Goal: Task Accomplishment & Management: Manage account settings

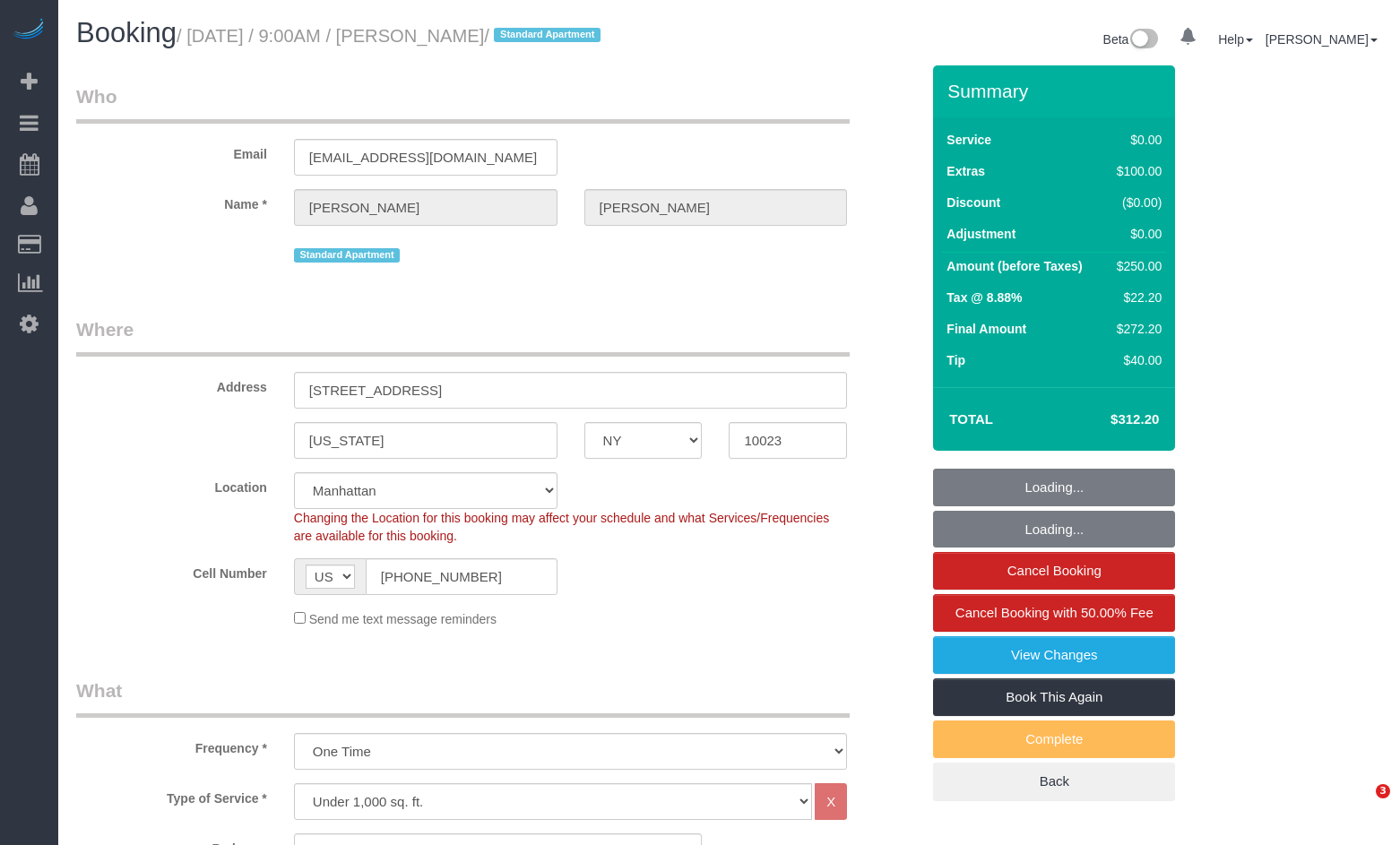
select select "NY"
select select "spot1"
select select "number:57"
select select "number:90"
select select "number:15"
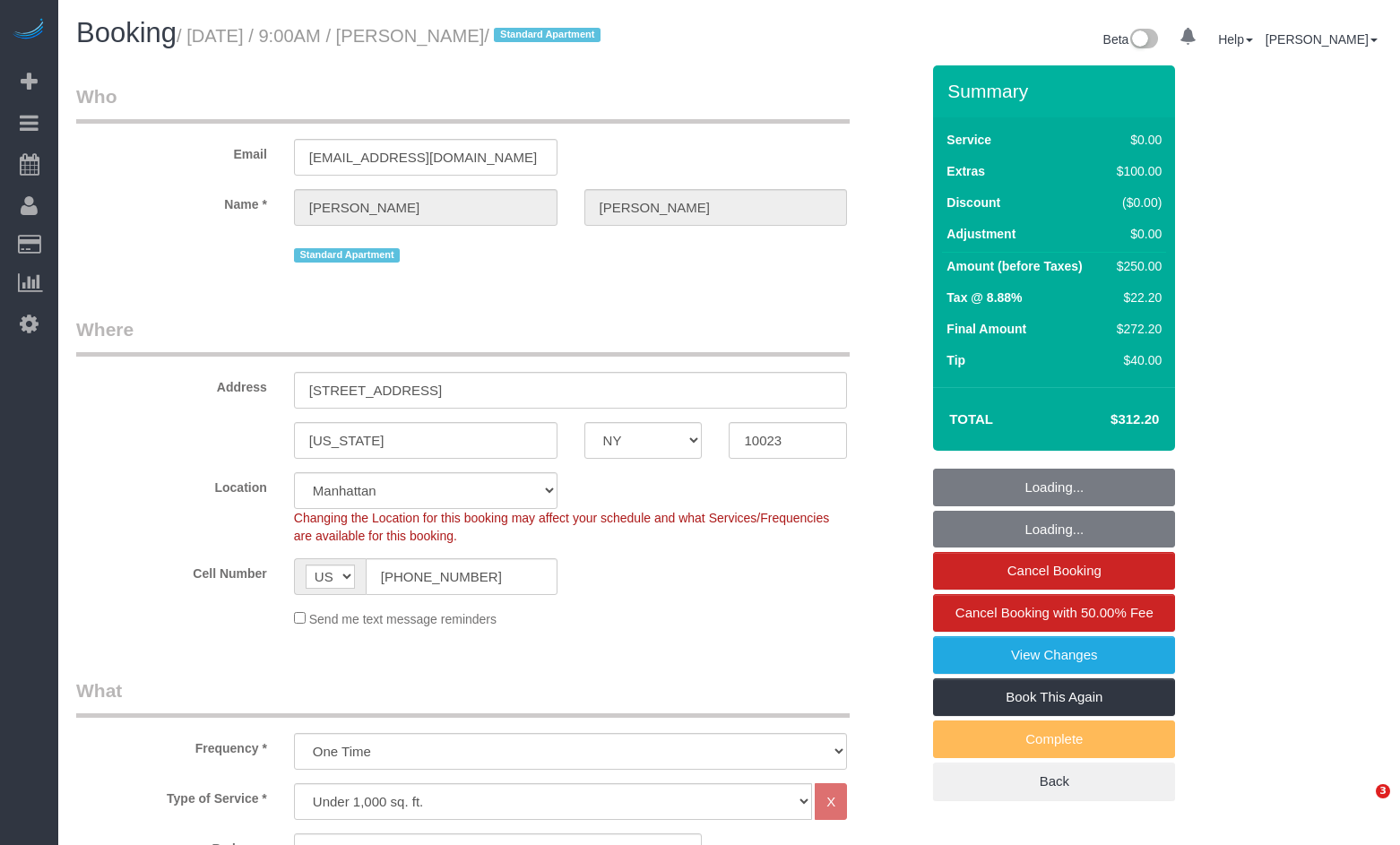
select select "number:5"
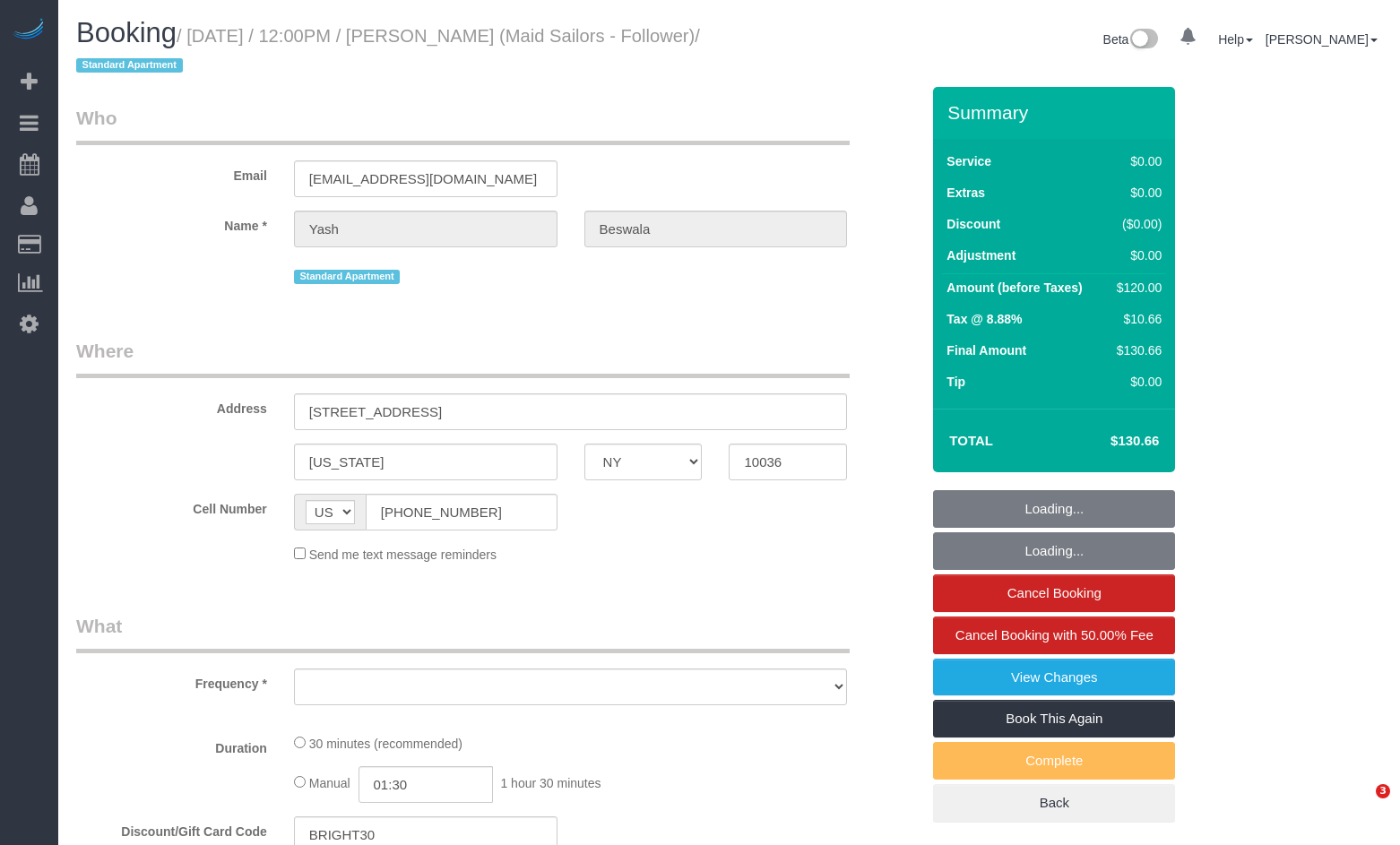
select select "NY"
select select "object:763"
select select "number:60"
select select "number:78"
select select "number:15"
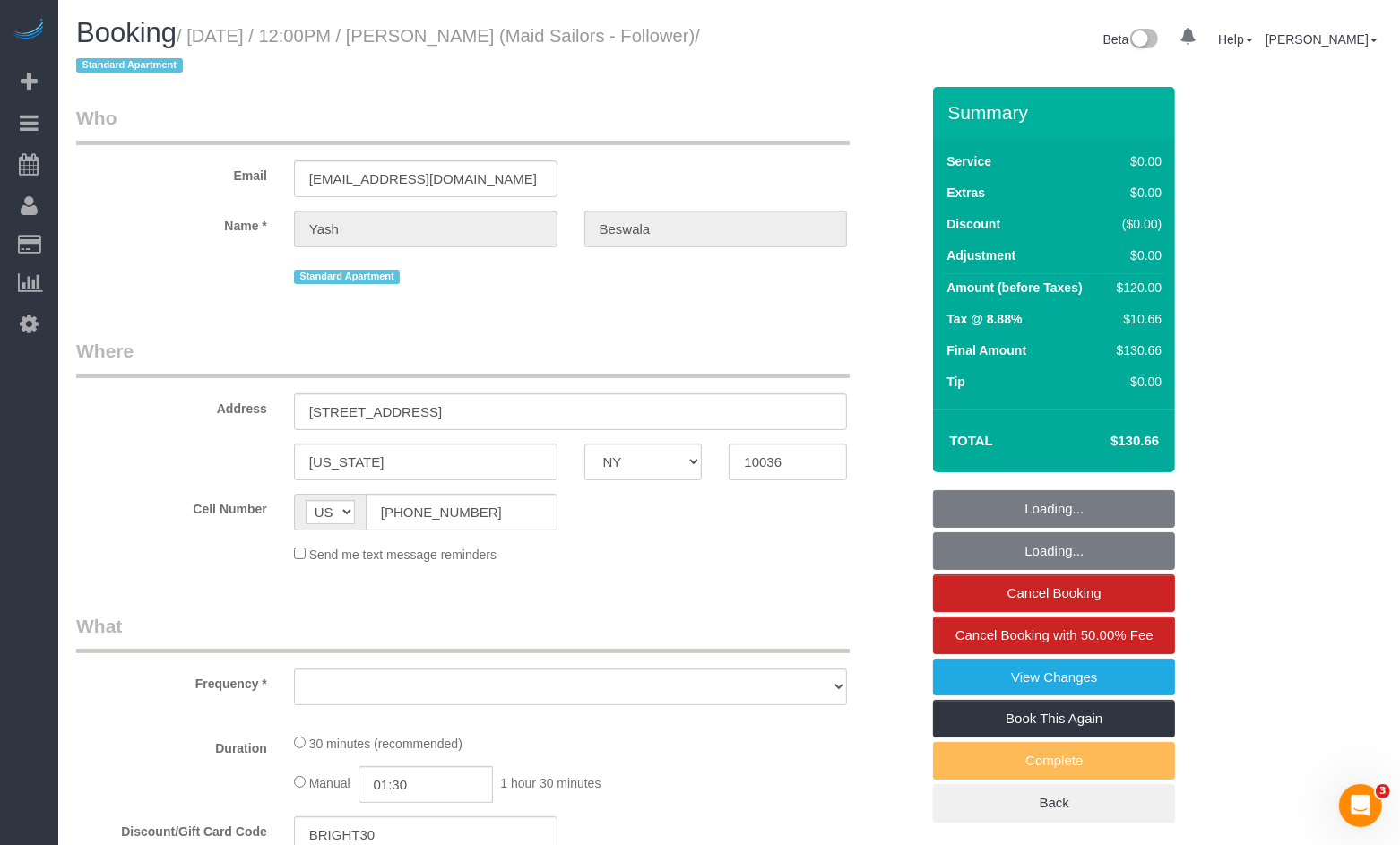
select select "number:5"
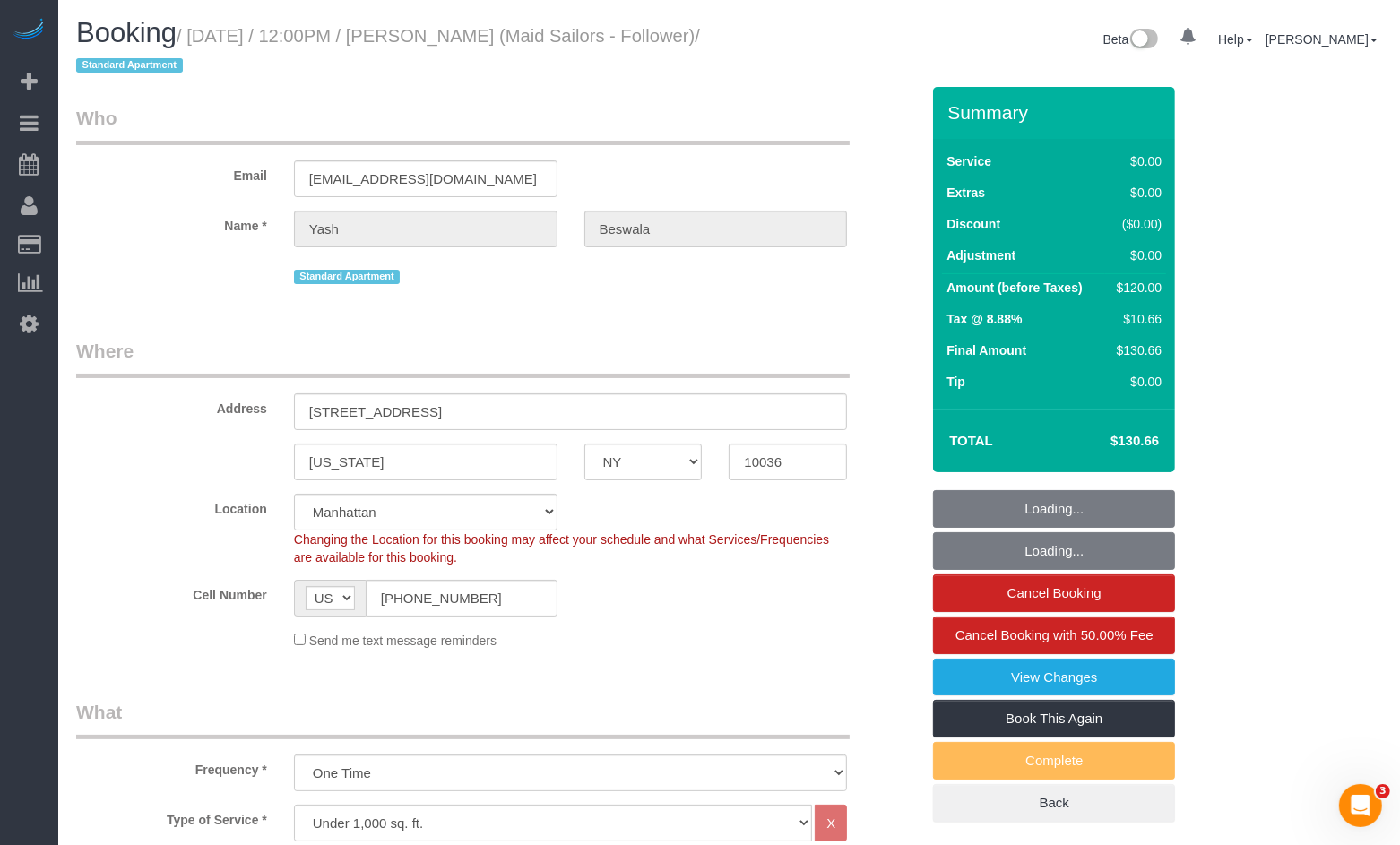
select select "object:1288"
select select "string:stripe-pm_1RydBn4VGloSiKo7z8hn8fv2"
select select "spot1"
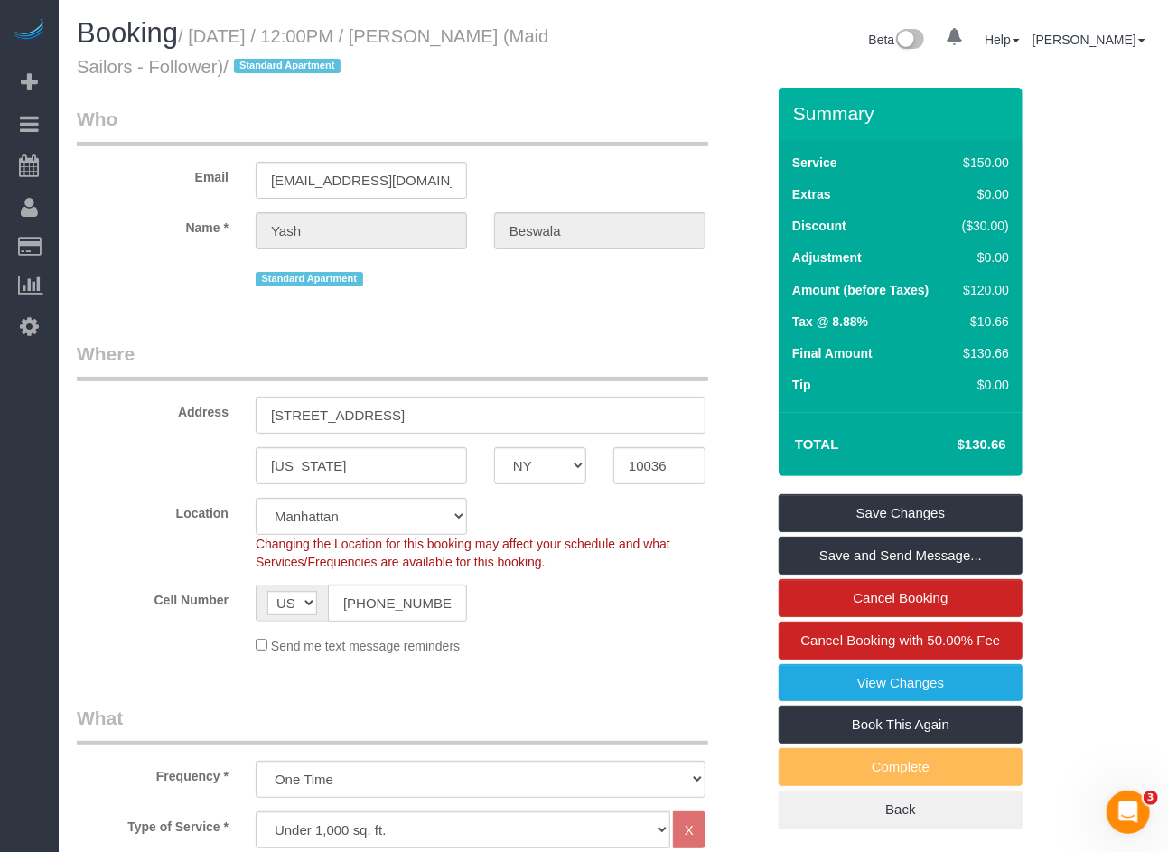
click at [357, 415] on input "561 10th Ave, 24B" at bounding box center [481, 415] width 450 height 37
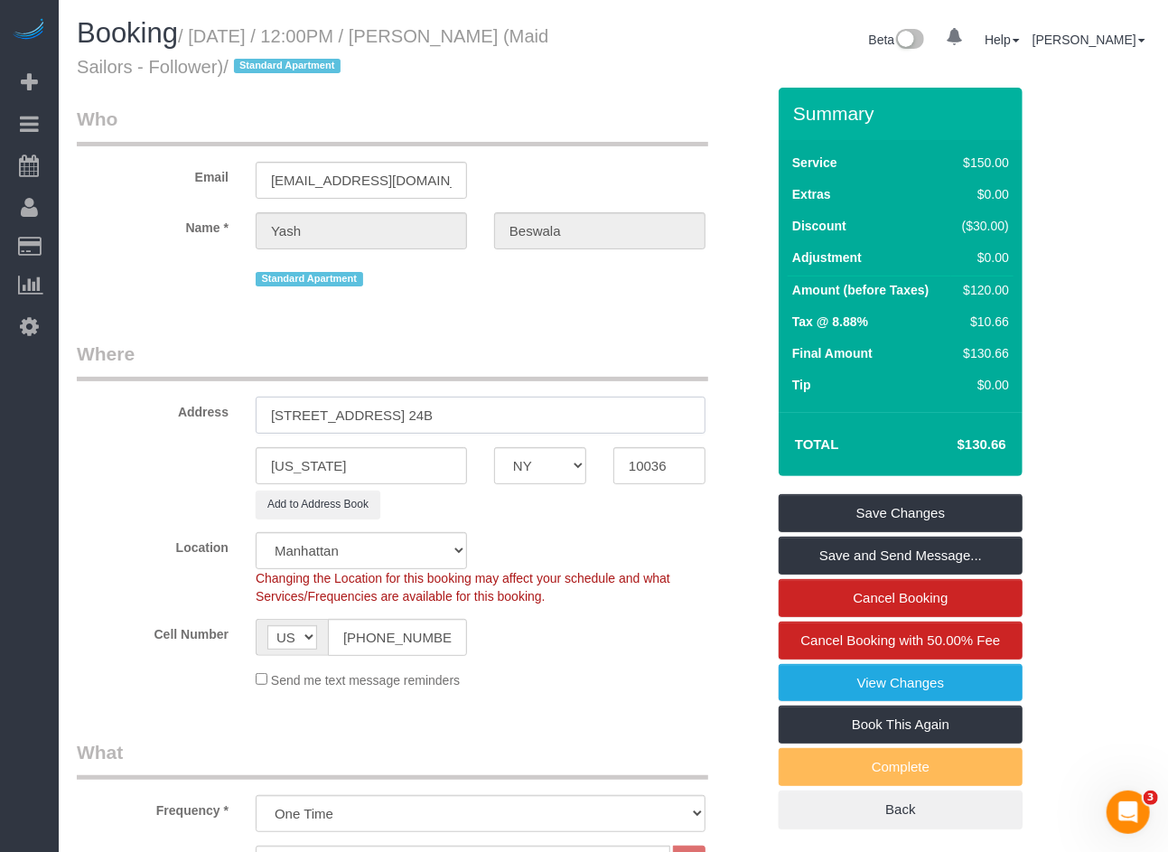
scroll to position [1, 0]
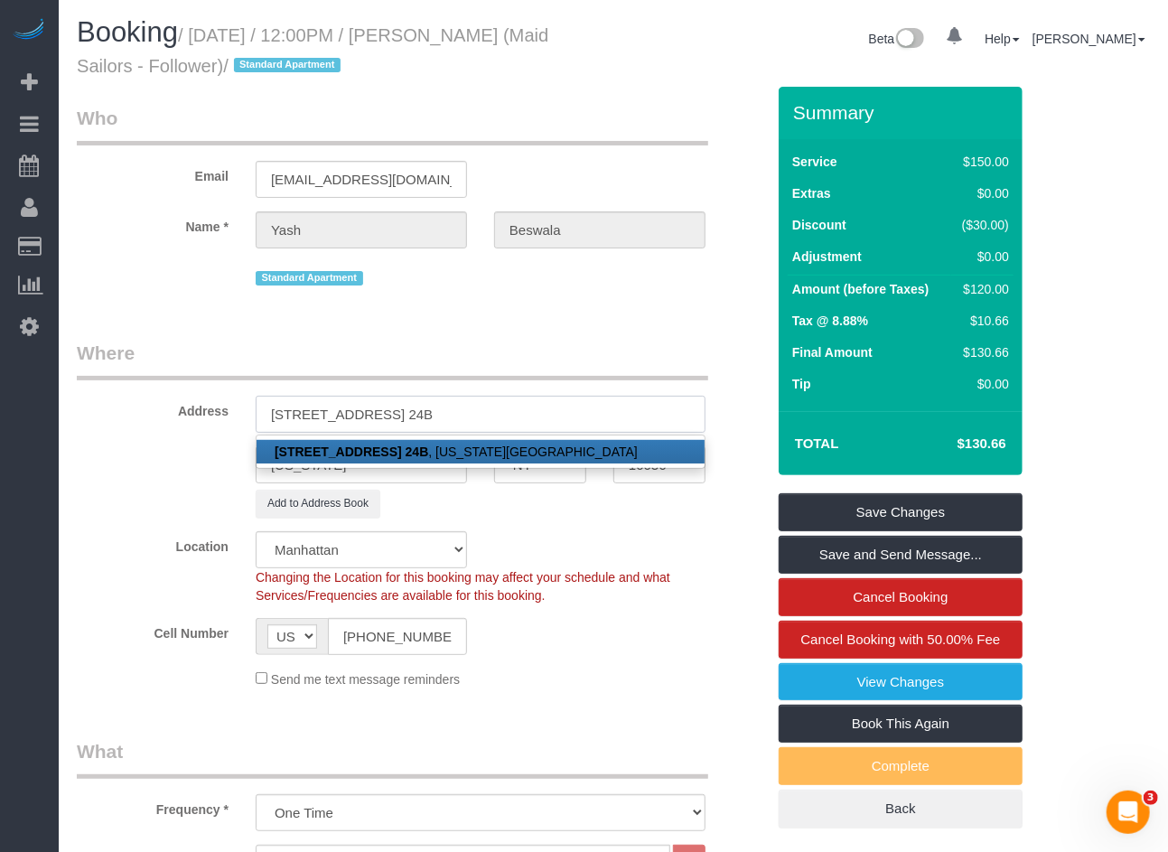
type input "561 10th Ave, 24B"
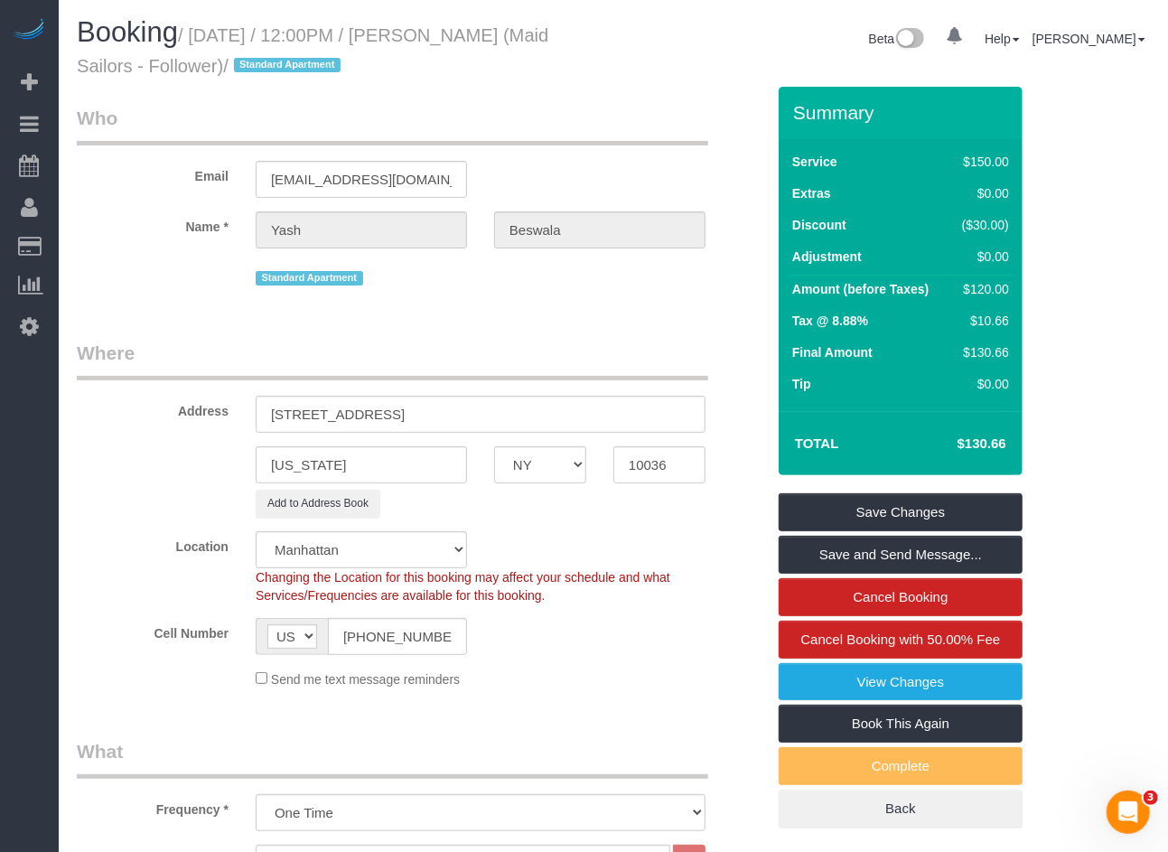
click at [152, 520] on fieldset "Where Address 561 10th Ave, 24B New york AK AL AR AZ CA CO CT DC DE FL GA HI IA…" at bounding box center [421, 521] width 689 height 362
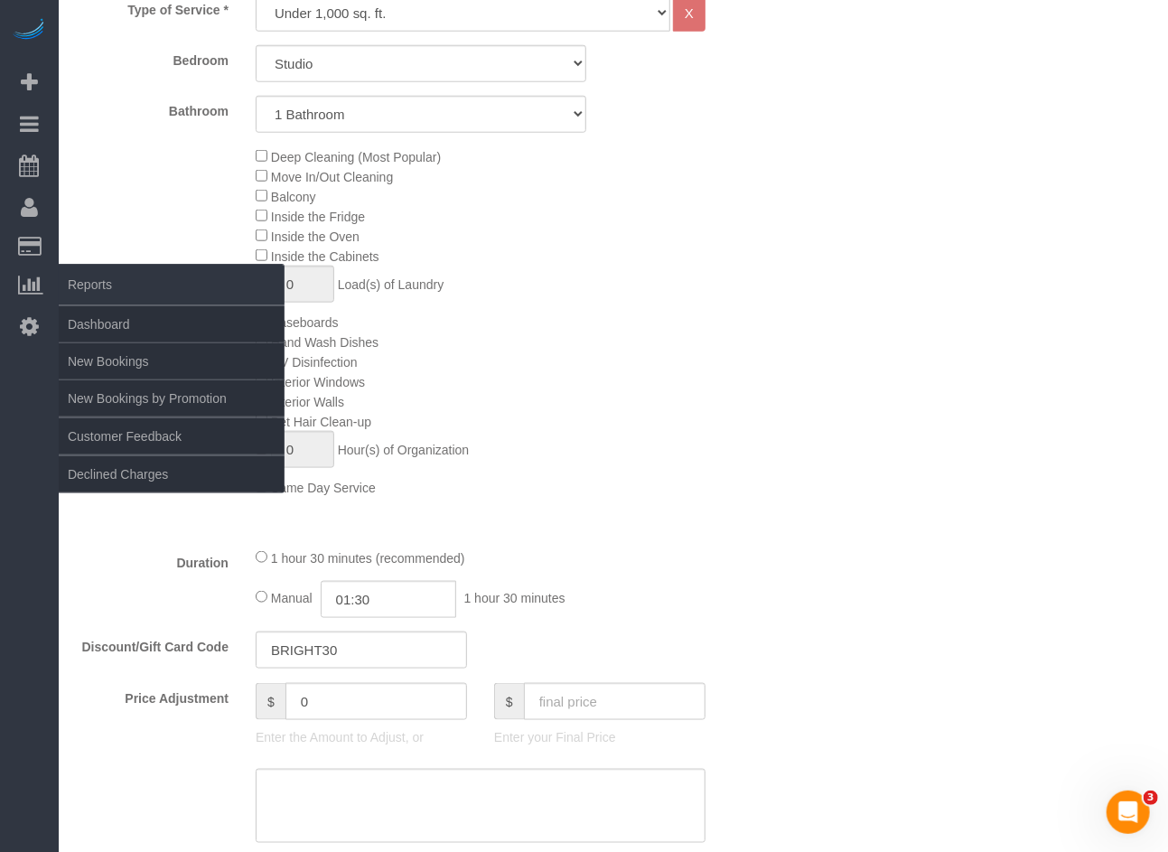
scroll to position [801, 0]
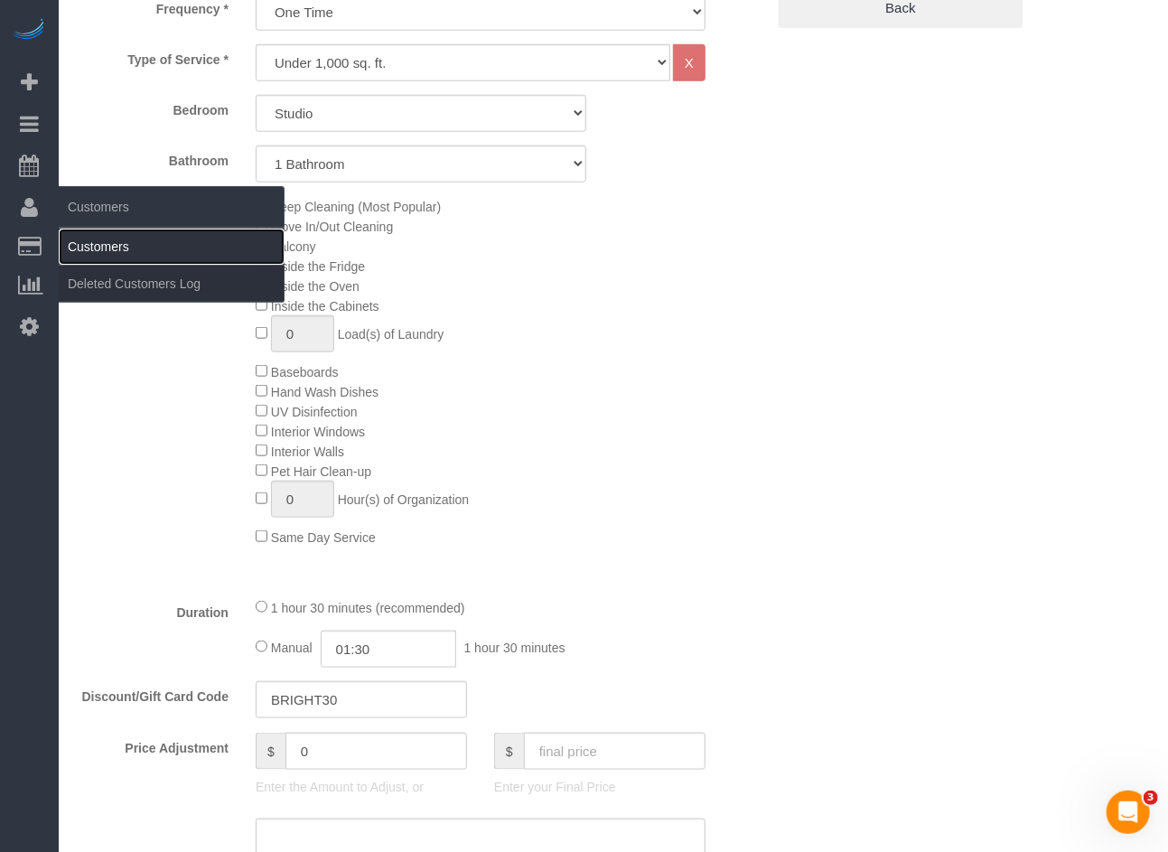
click at [78, 245] on link "Customers" at bounding box center [172, 247] width 226 height 36
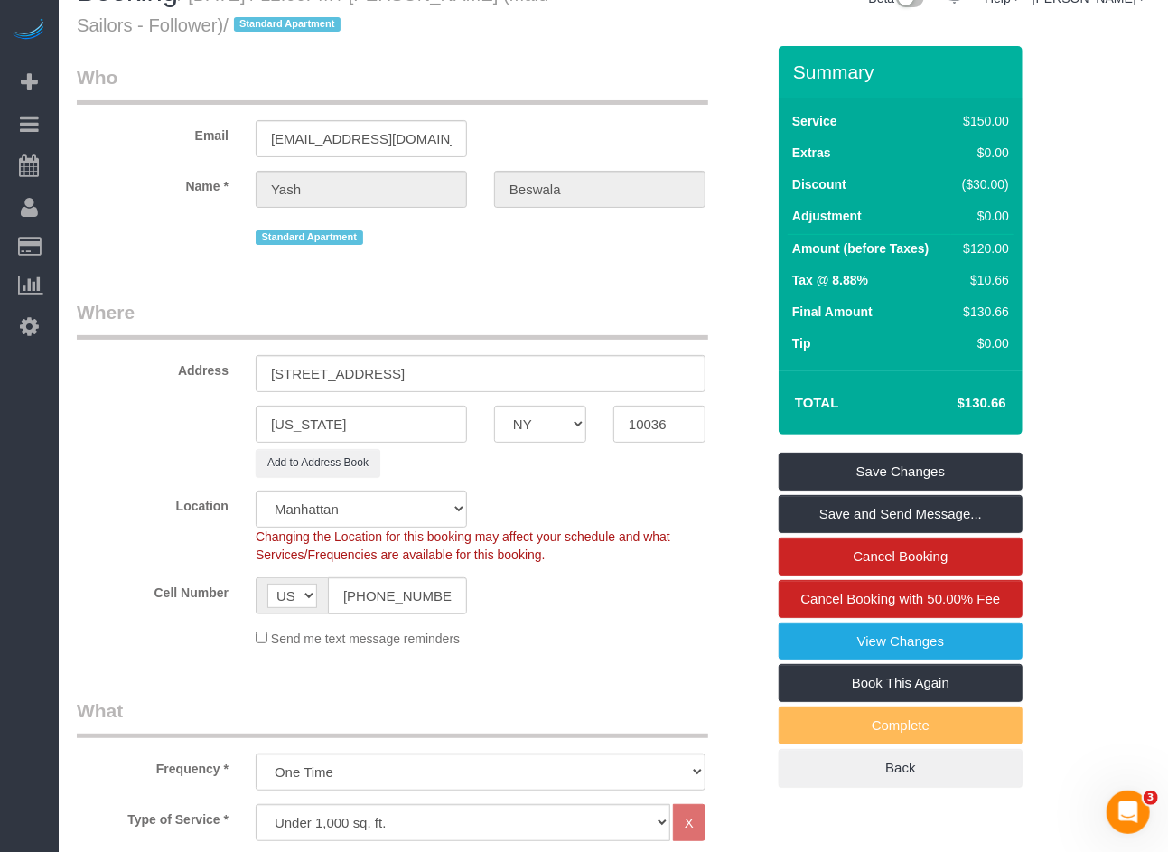
scroll to position [0, 0]
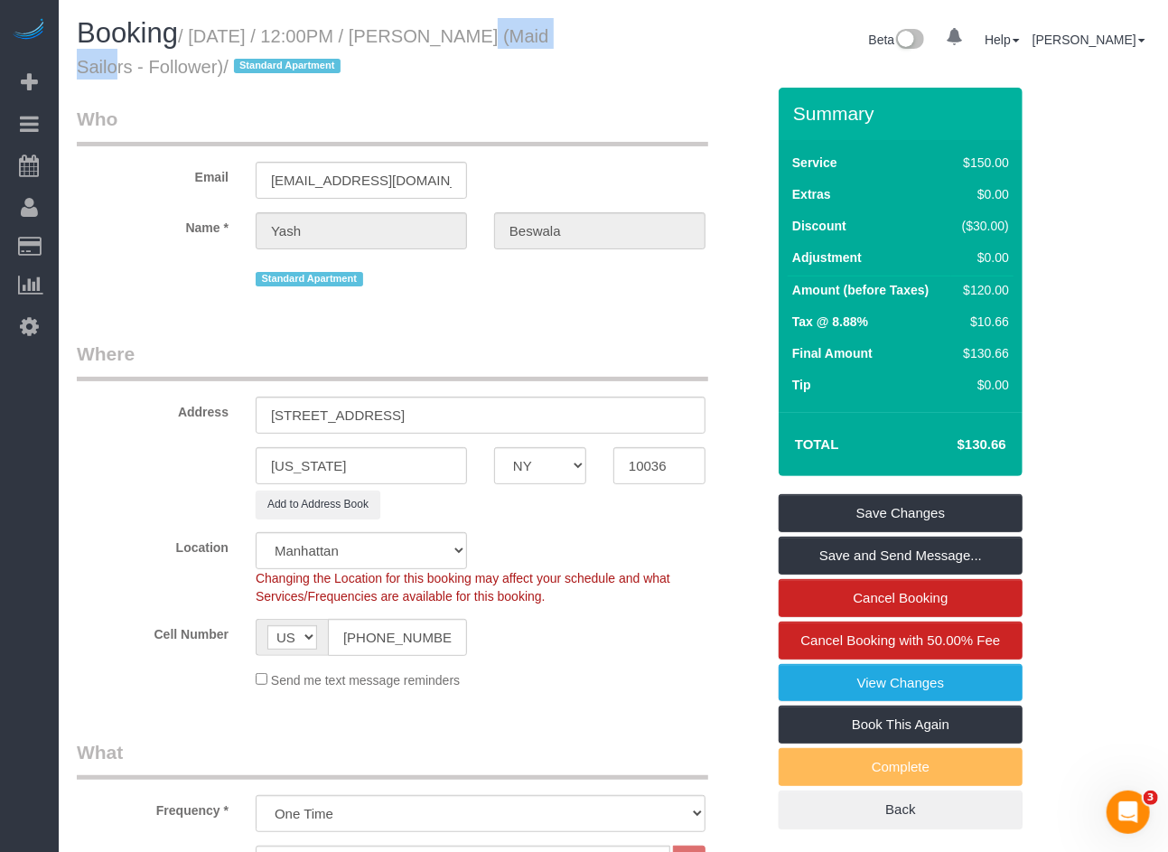
drag, startPoint x: 555, startPoint y: 36, endPoint x: 447, endPoint y: 44, distance: 107.8
click at [447, 44] on small "/ August 22, 2025 / 12:00PM / Yash Beswala (Maid Sailors - Follower) / Standard…" at bounding box center [313, 51] width 472 height 51
copy small "Yash Beswala"
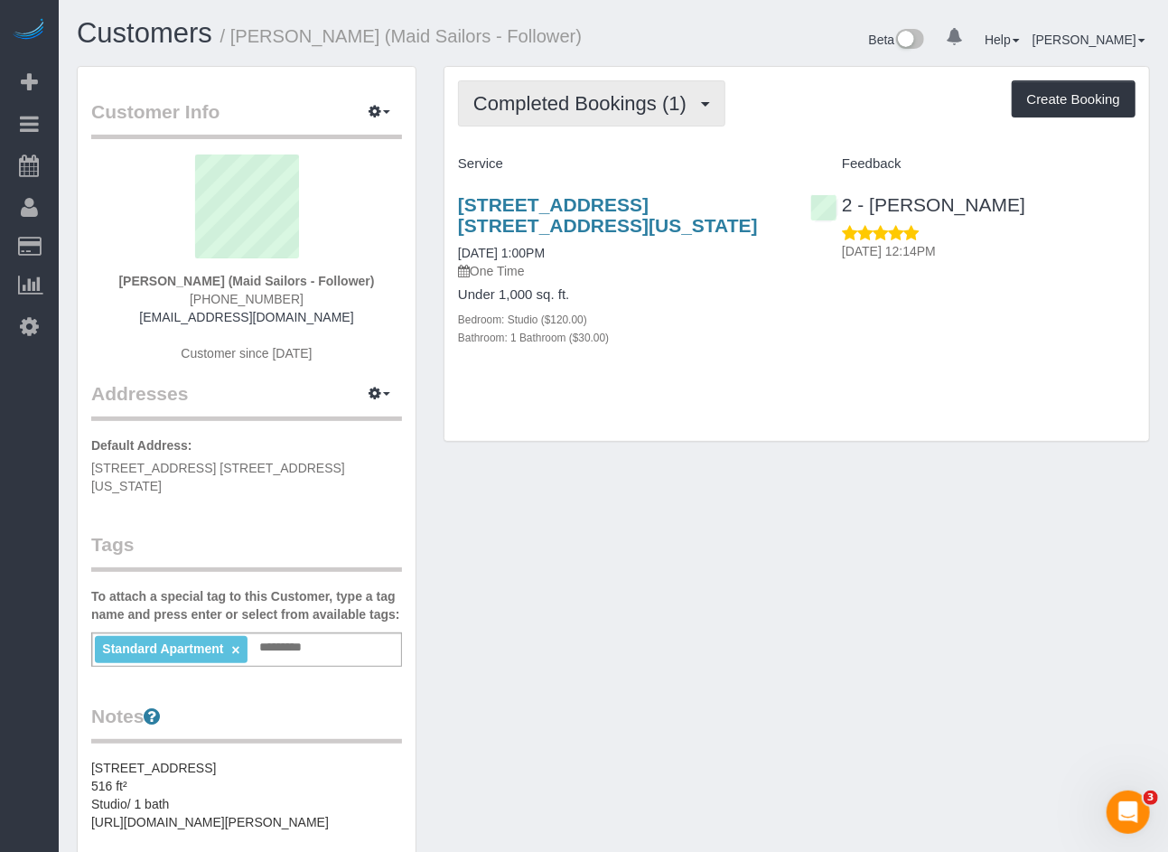
click at [666, 117] on button "Completed Bookings (1)" at bounding box center [591, 103] width 267 height 46
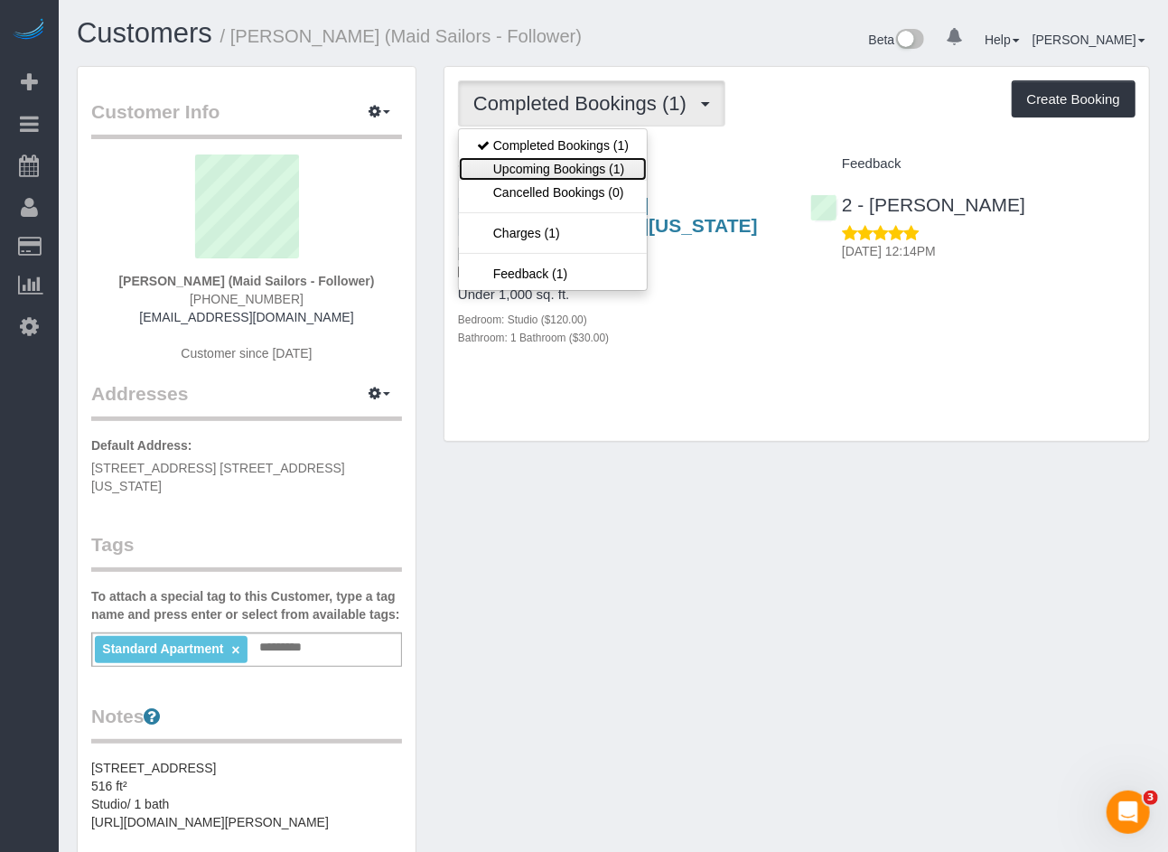
click at [579, 168] on link "Upcoming Bookings (1)" at bounding box center [553, 168] width 188 height 23
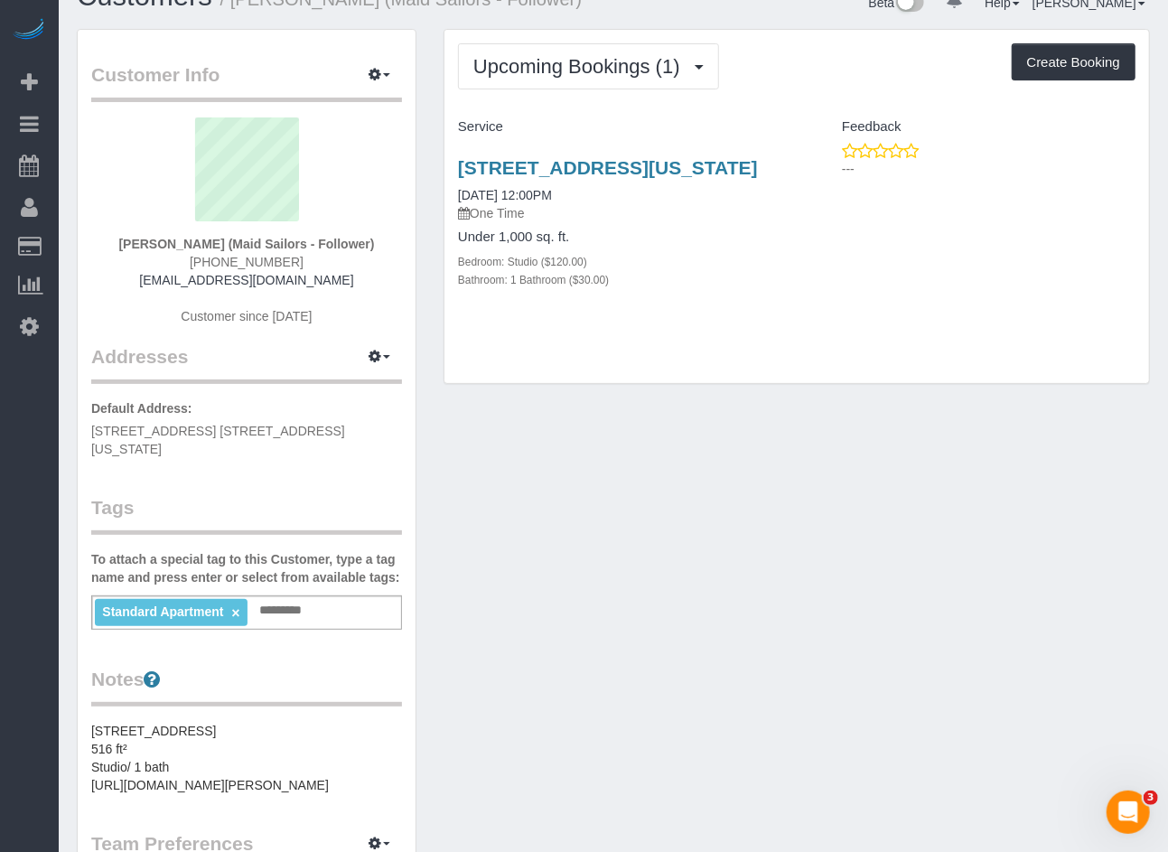
scroll to position [57, 0]
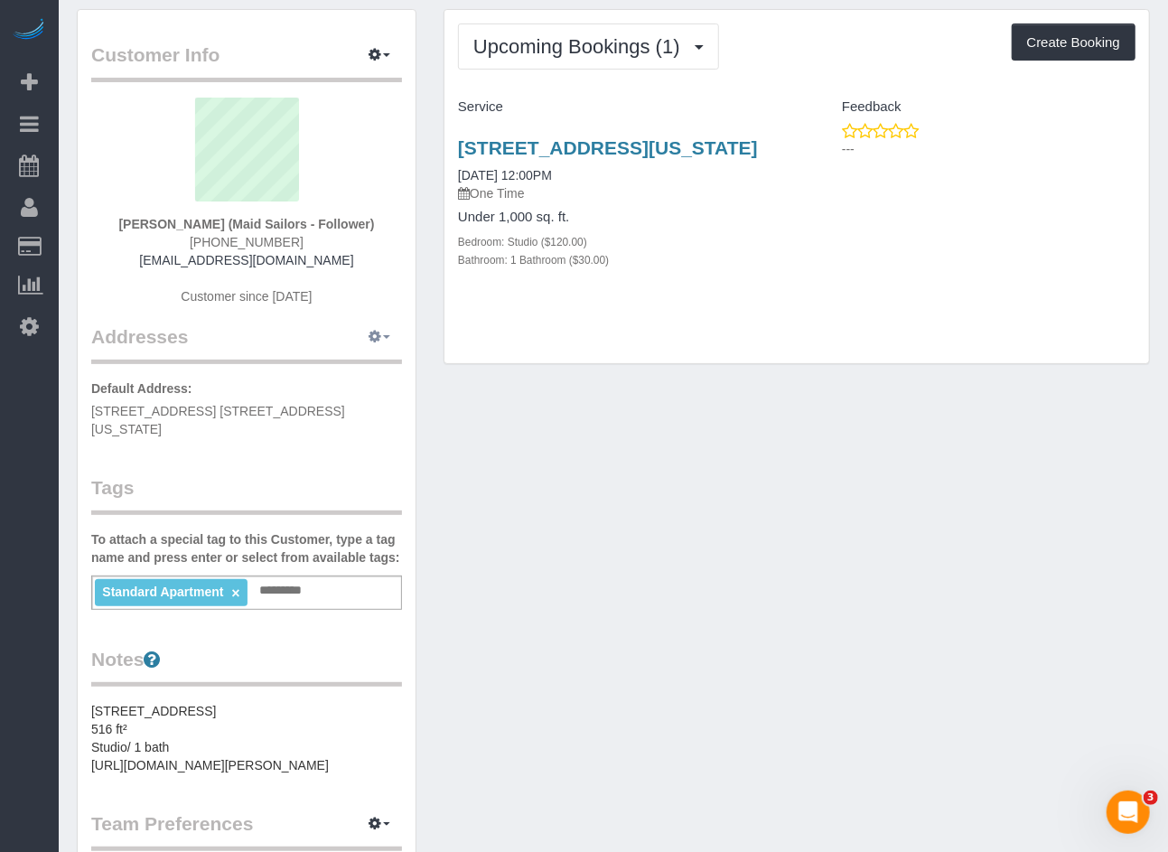
click at [383, 339] on button "button" at bounding box center [379, 337] width 45 height 28
click at [333, 379] on button "Manage Addresses" at bounding box center [328, 371] width 146 height 25
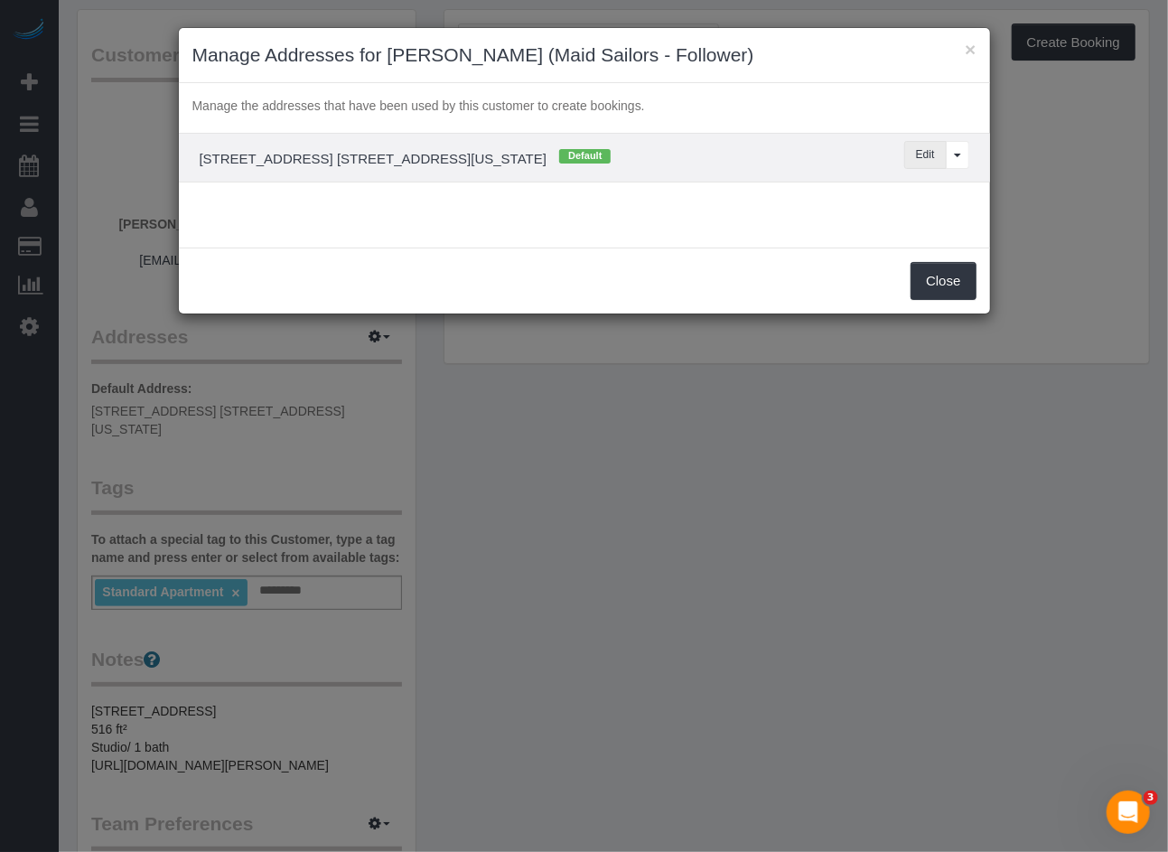
click at [928, 160] on button "Edit" at bounding box center [925, 155] width 42 height 28
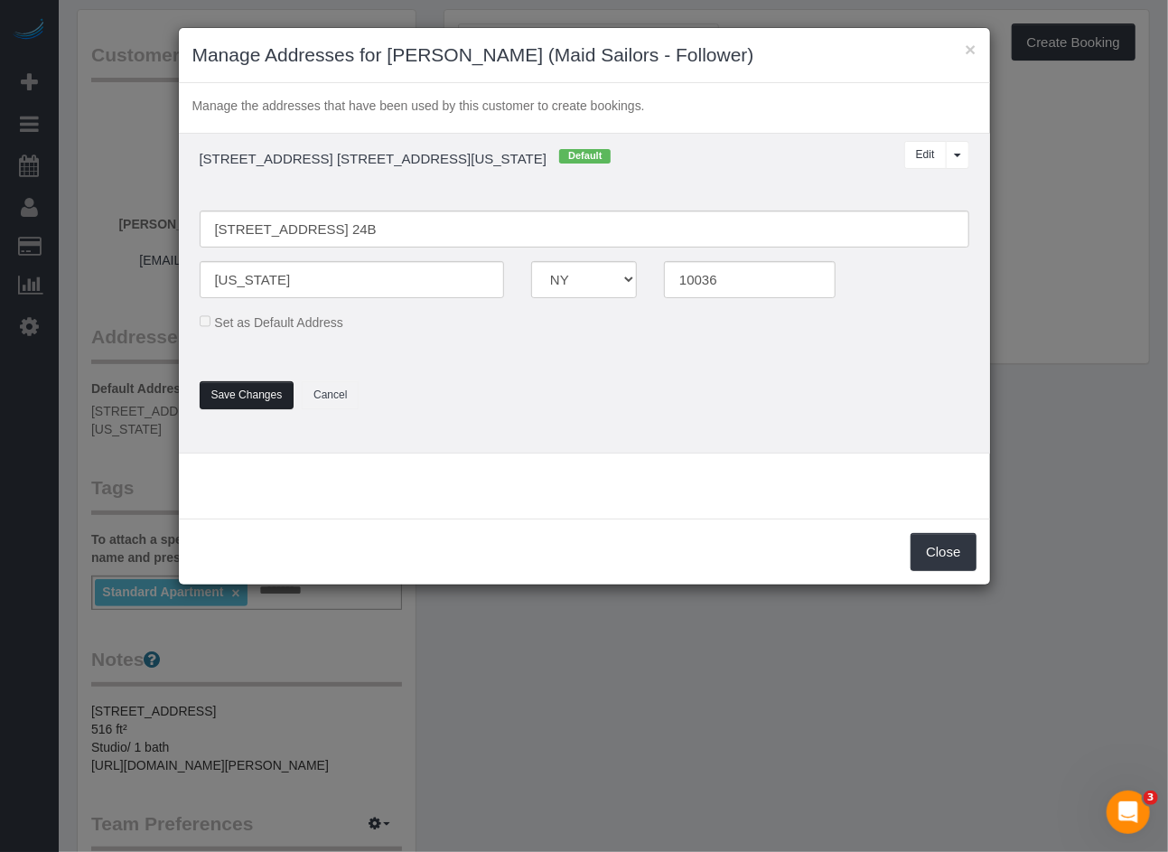
click at [252, 392] on button "Save Changes" at bounding box center [247, 395] width 95 height 28
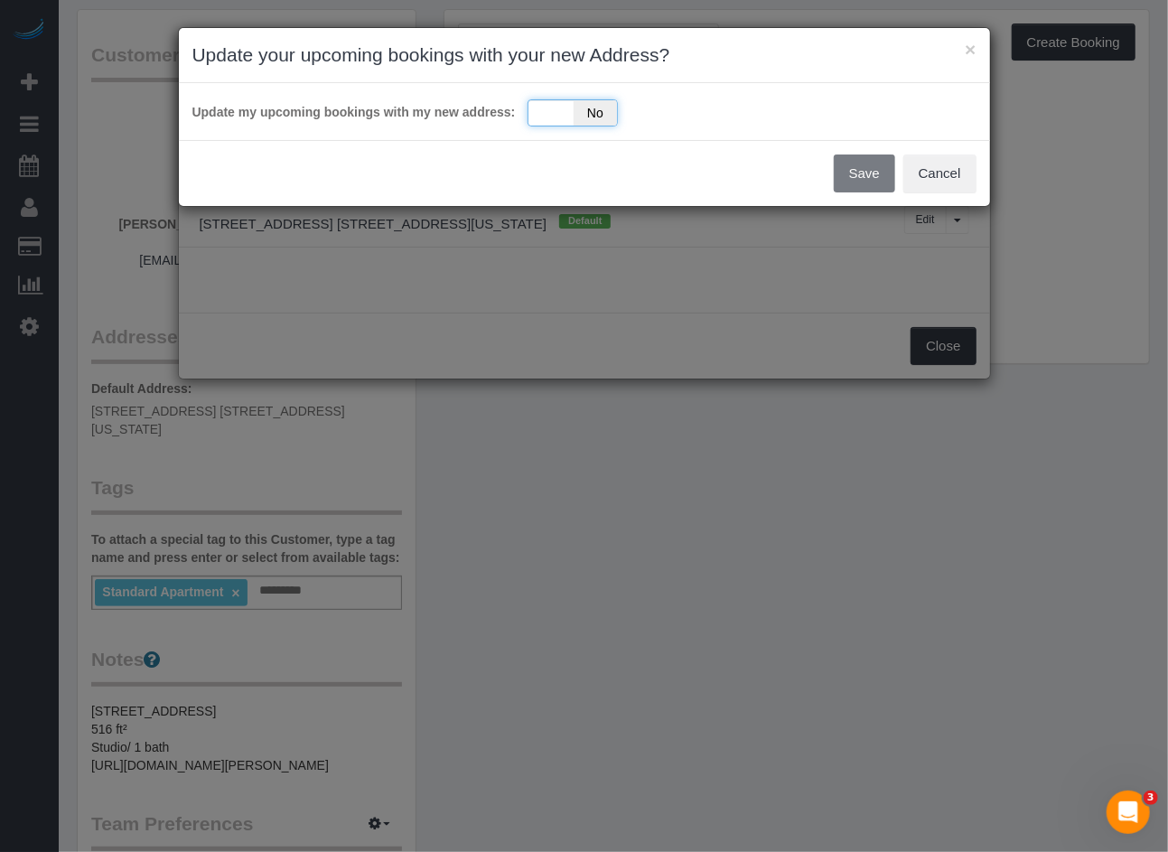
click at [554, 108] on div "Yes No" at bounding box center [573, 112] width 90 height 27
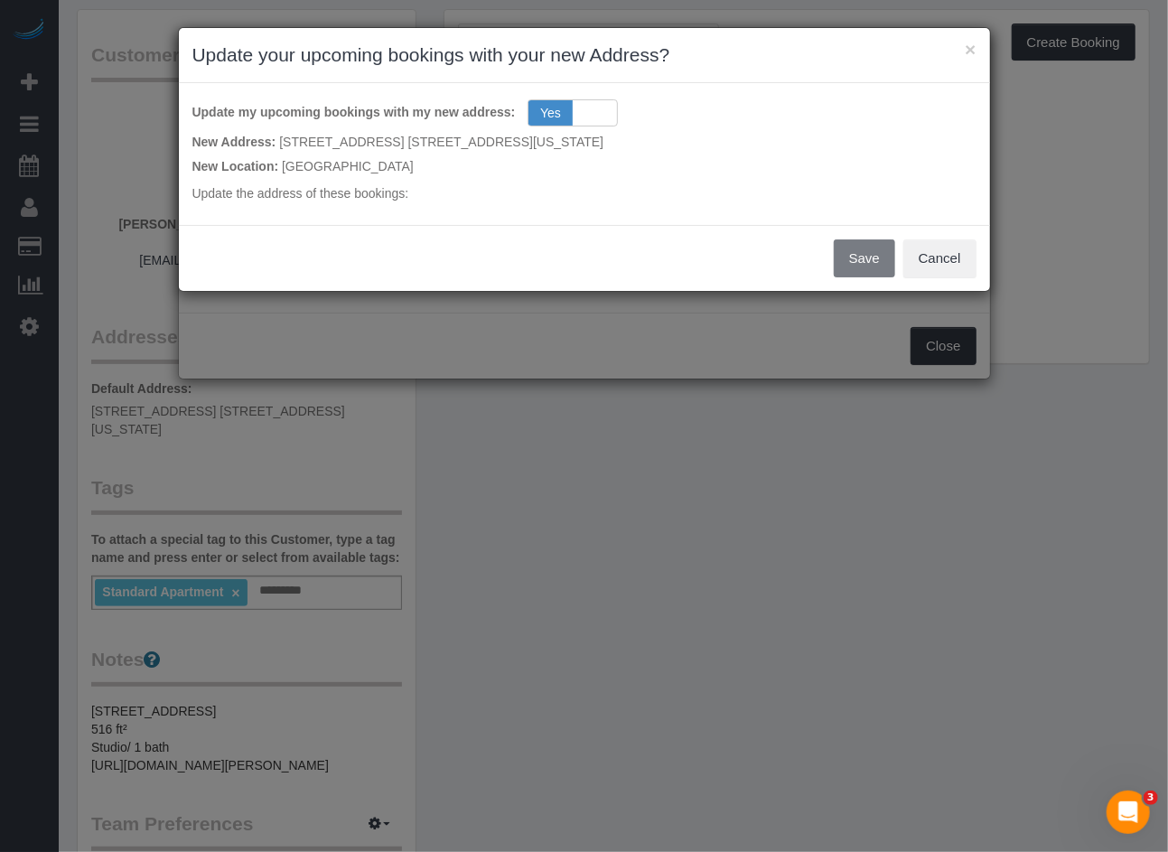
click at [851, 250] on div "Save Cancel" at bounding box center [584, 258] width 811 height 66
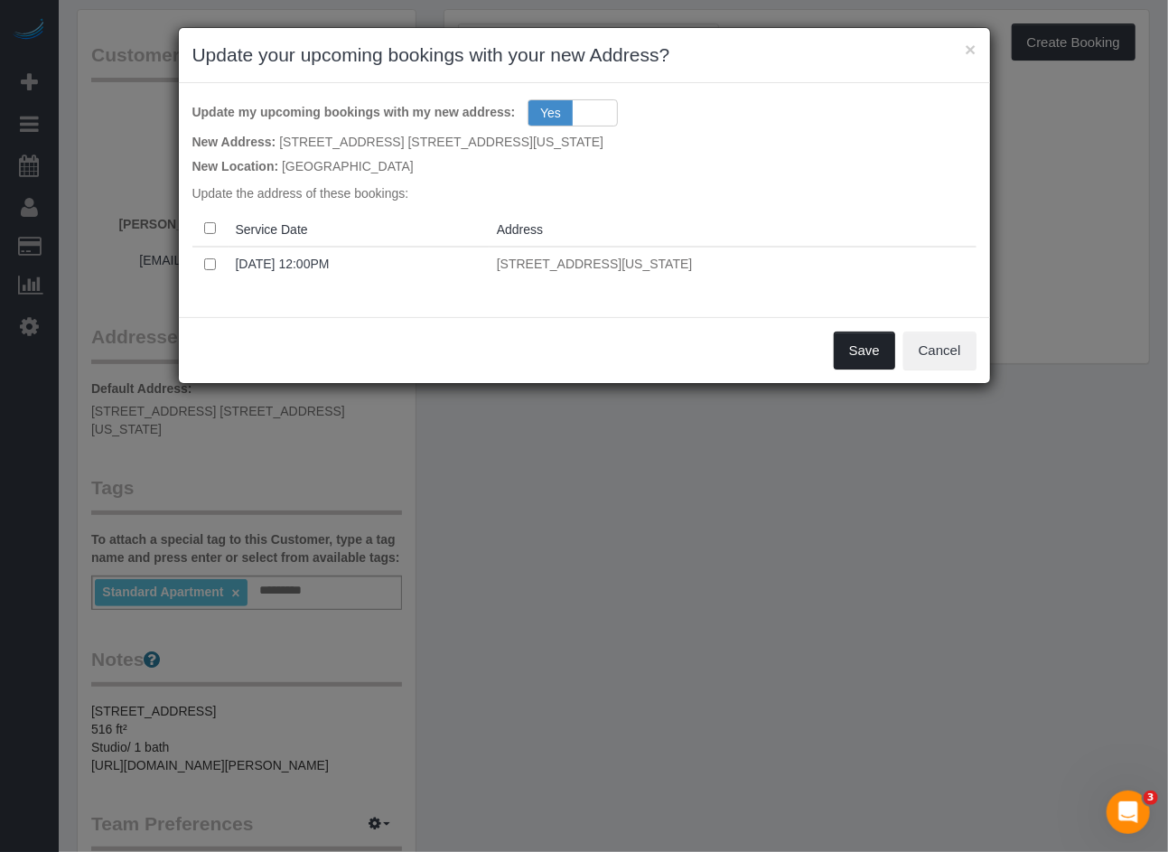
click at [846, 348] on button "Save" at bounding box center [864, 351] width 61 height 38
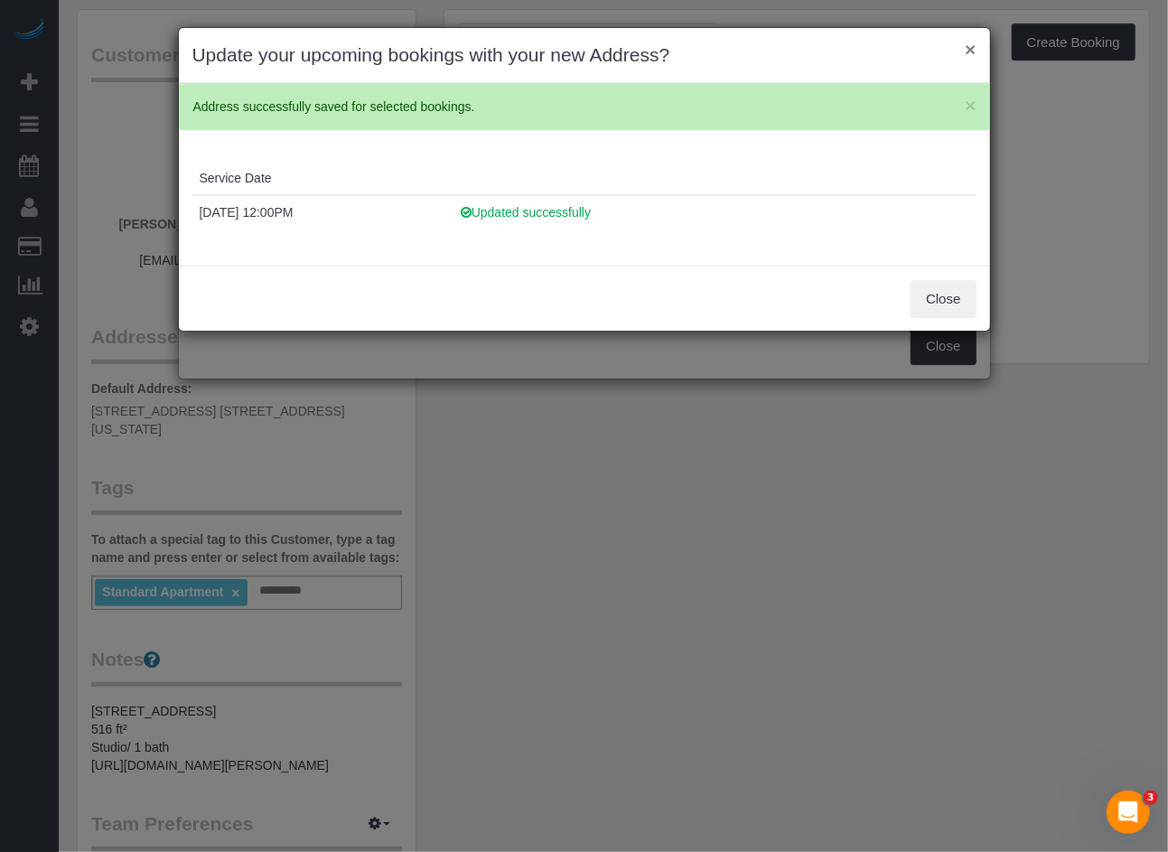
click at [965, 49] on button "×" at bounding box center [970, 49] width 11 height 19
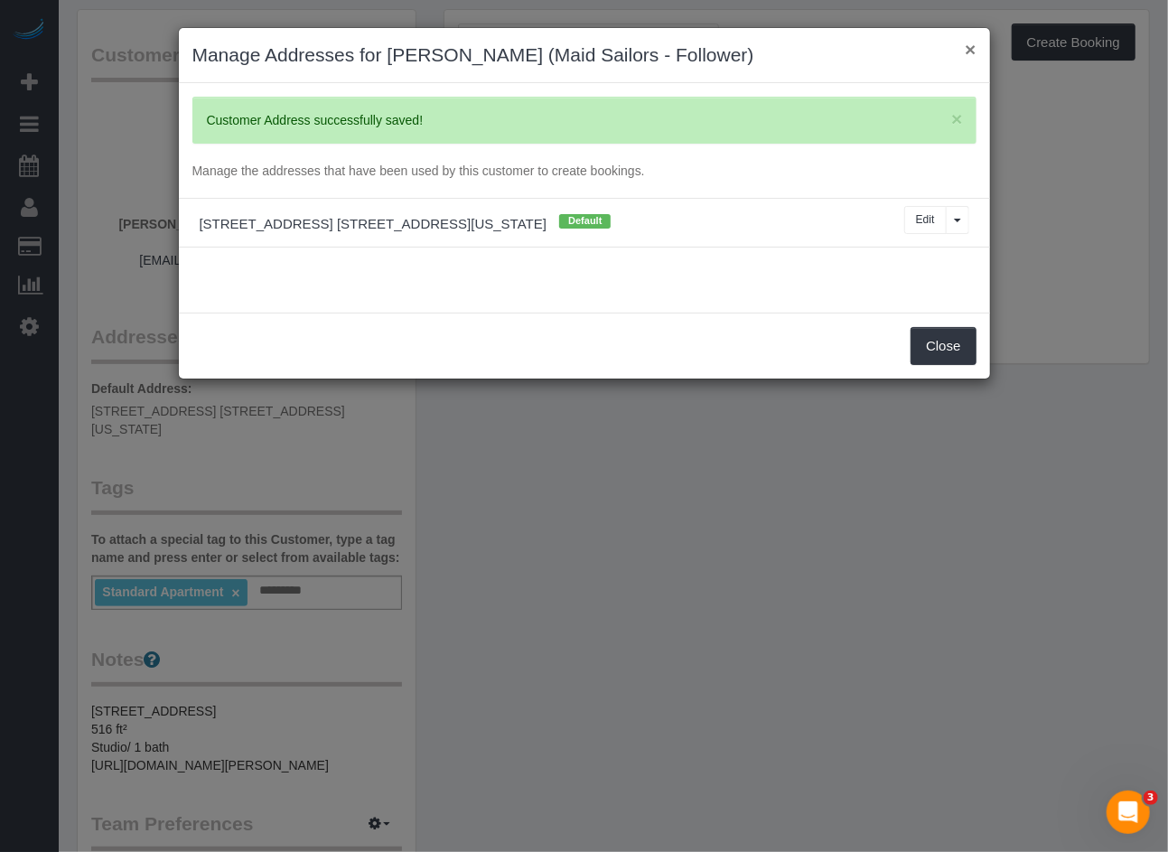
click at [974, 53] on button "×" at bounding box center [970, 49] width 11 height 19
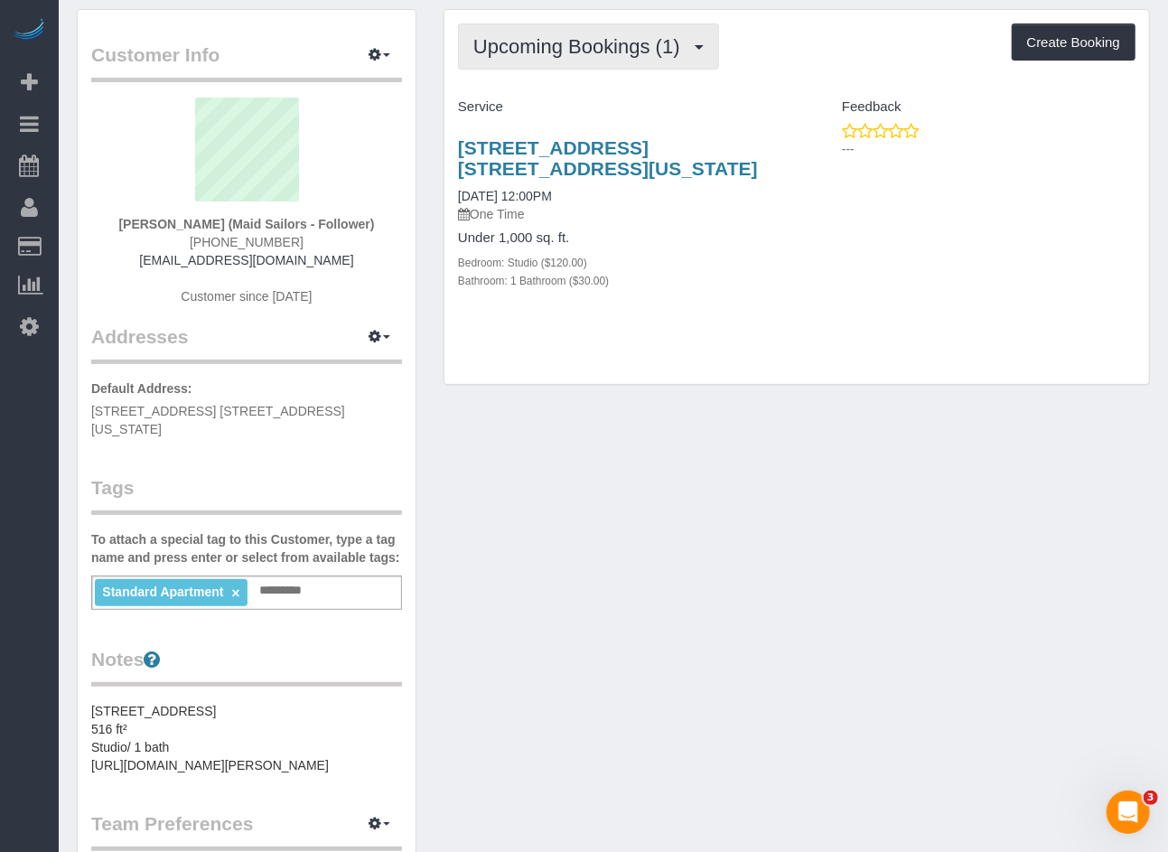
click at [608, 58] on button "Upcoming Bookings (1)" at bounding box center [588, 46] width 261 height 46
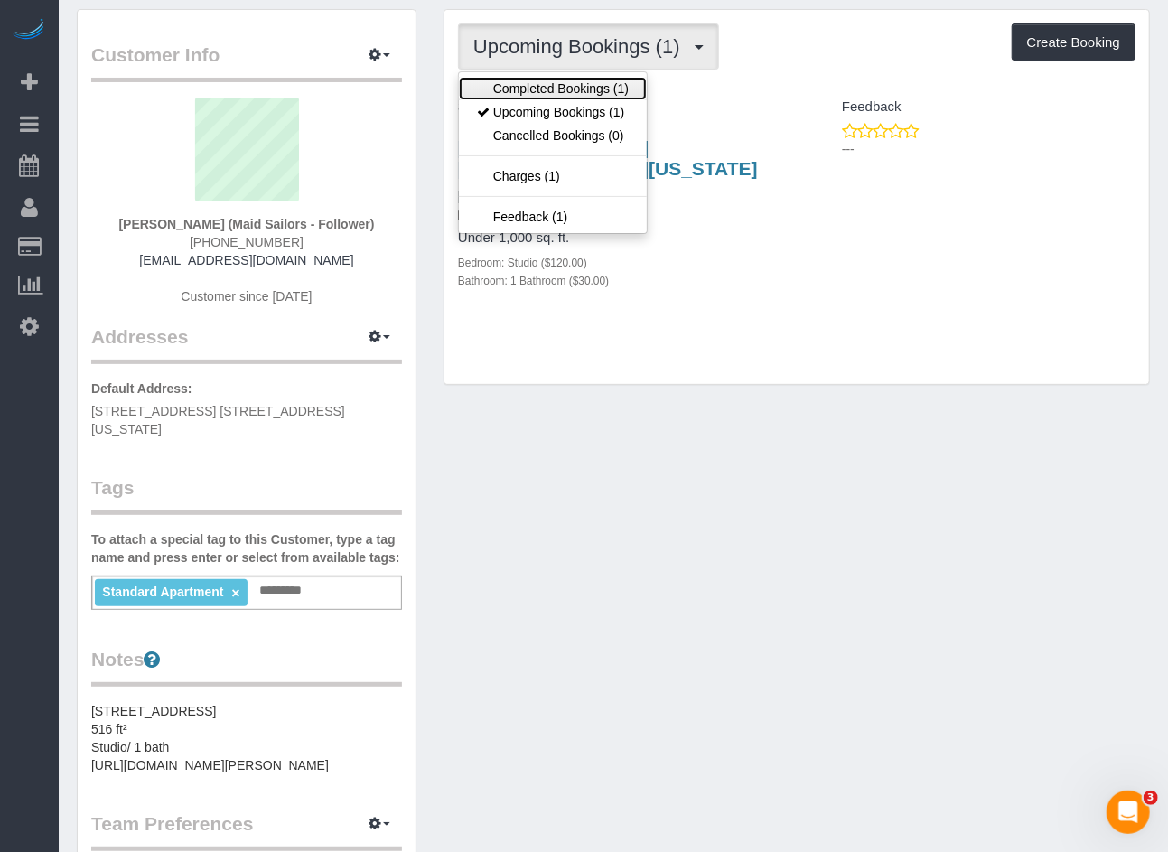
click at [611, 86] on link "Completed Bookings (1)" at bounding box center [553, 88] width 188 height 23
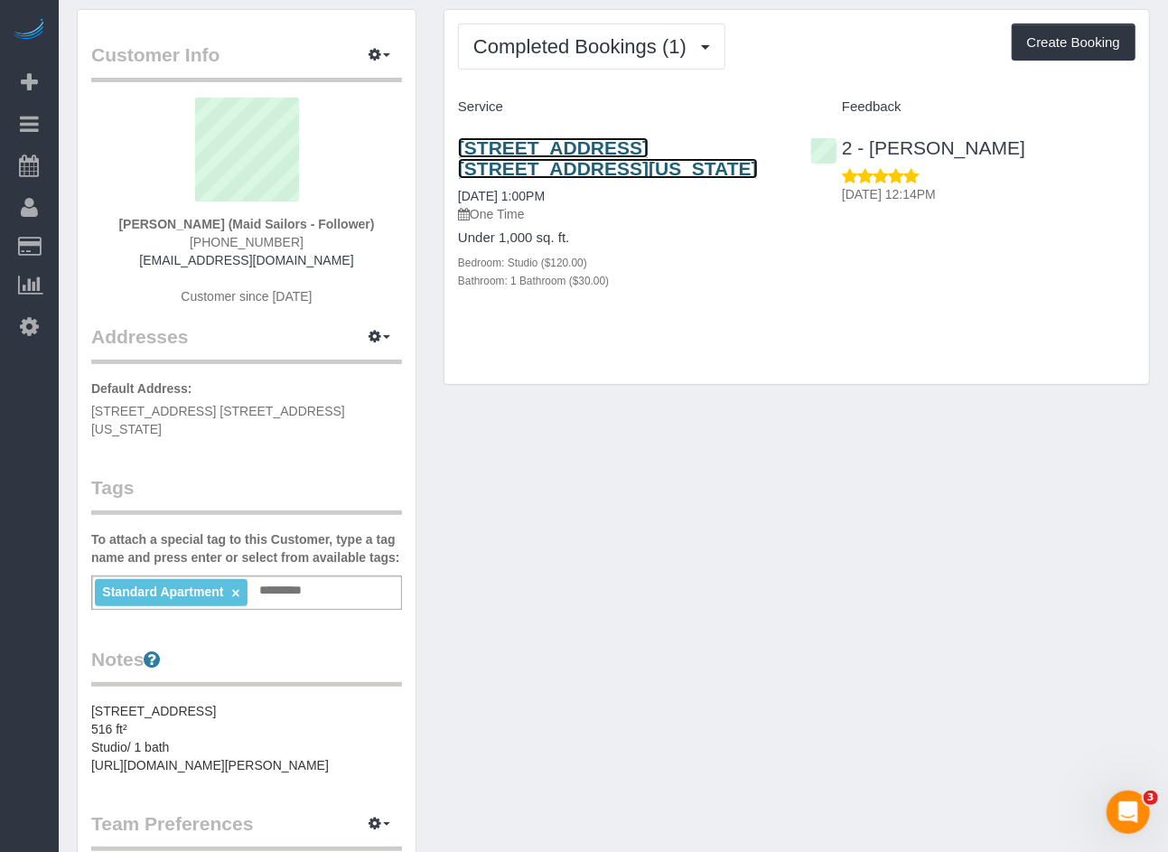
click at [700, 154] on link "561 10th Ave, Apt. 24b, New York, NY 10036" at bounding box center [608, 158] width 300 height 42
drag, startPoint x: 581, startPoint y: 171, endPoint x: 437, endPoint y: 152, distance: 144.9
click at [437, 152] on div "Completed Bookings (1) Completed Bookings (1) Upcoming Bookings (1) Cancelled B…" at bounding box center [797, 206] width 734 height 395
copy link "561 10th Ave, Apt. 24b, New York, NY 10036"
click at [611, 177] on h3 "561 10th Ave, Apt. 24b, New York, NY 10036" at bounding box center [620, 158] width 325 height 42
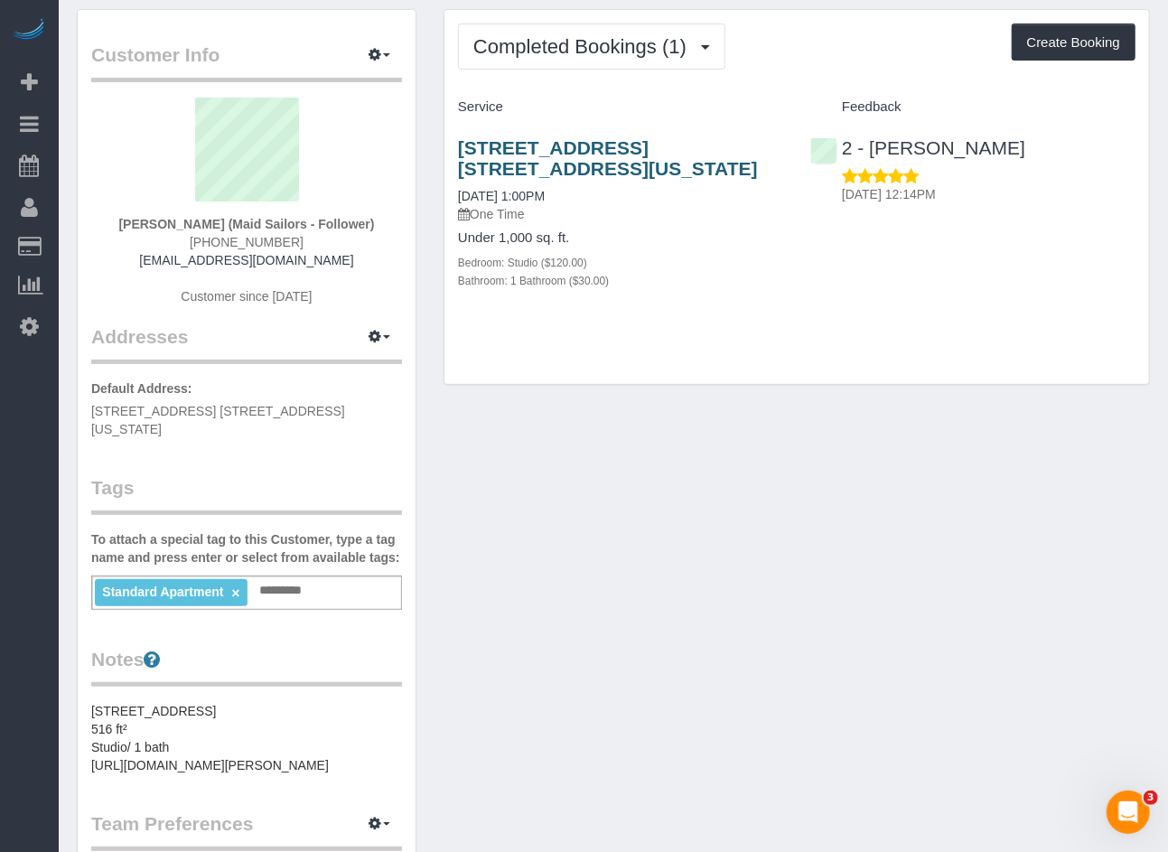
drag, startPoint x: 567, startPoint y: 174, endPoint x: 459, endPoint y: 152, distance: 109.9
click at [459, 152] on h3 "561 10th Ave, Apt. 24b, New York, NY 10036" at bounding box center [620, 158] width 325 height 42
copy link "561 10th Ave, Apt. 24b, New York, NY 10036"
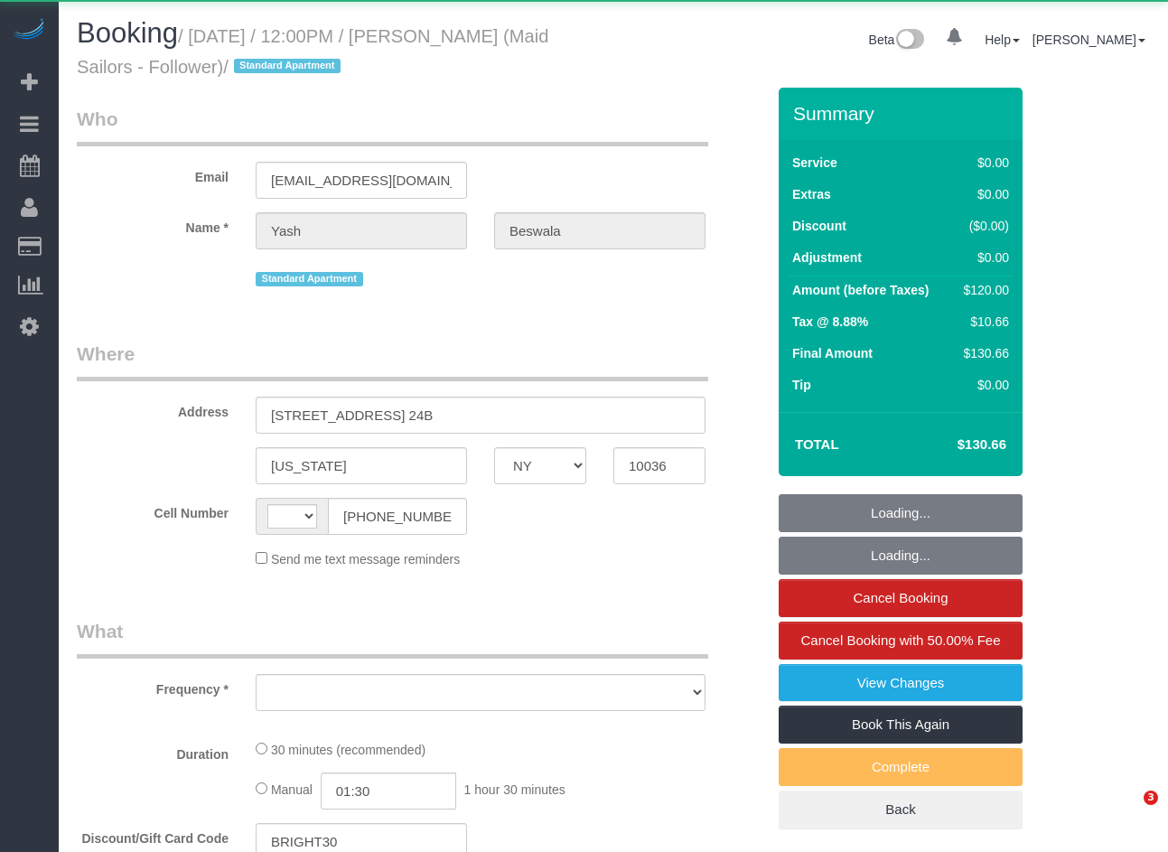
select select "NY"
select select "string:US"
select select "object:765"
select select "number:60"
select select "number:78"
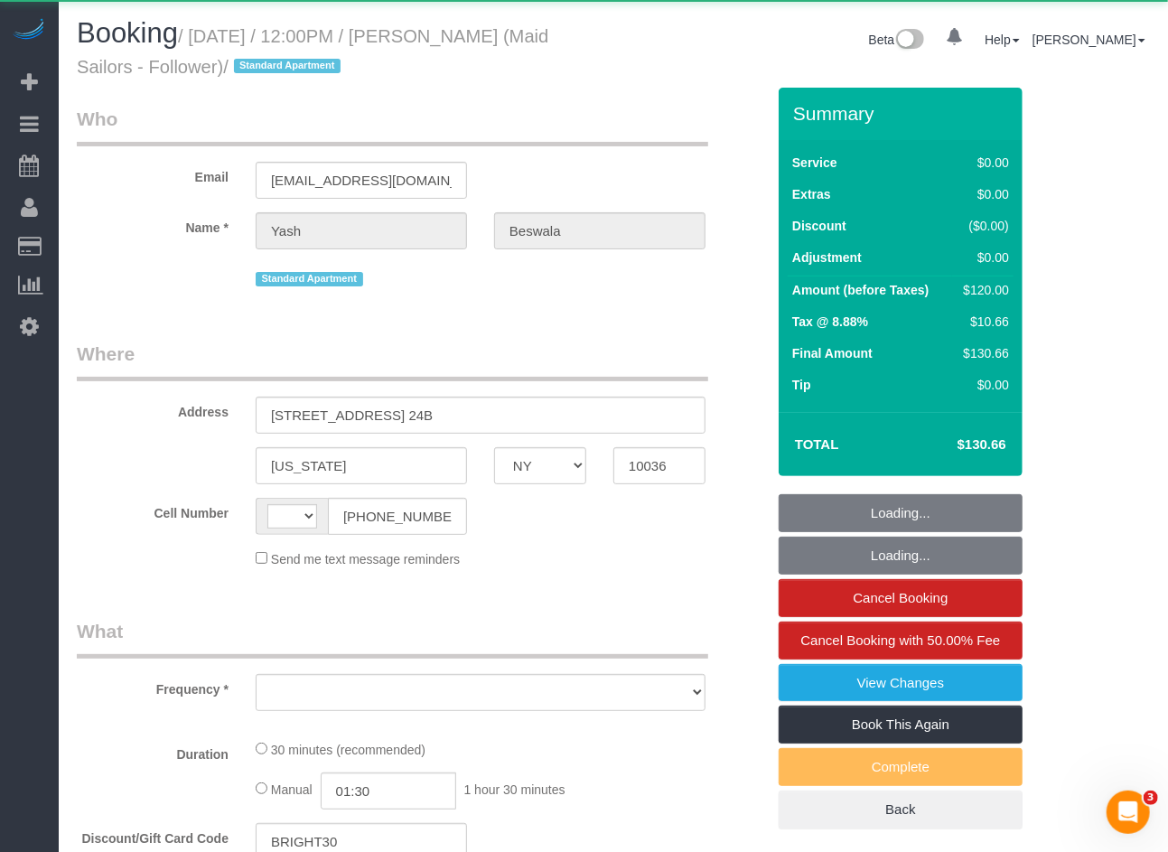
select select "number:15"
select select "number:5"
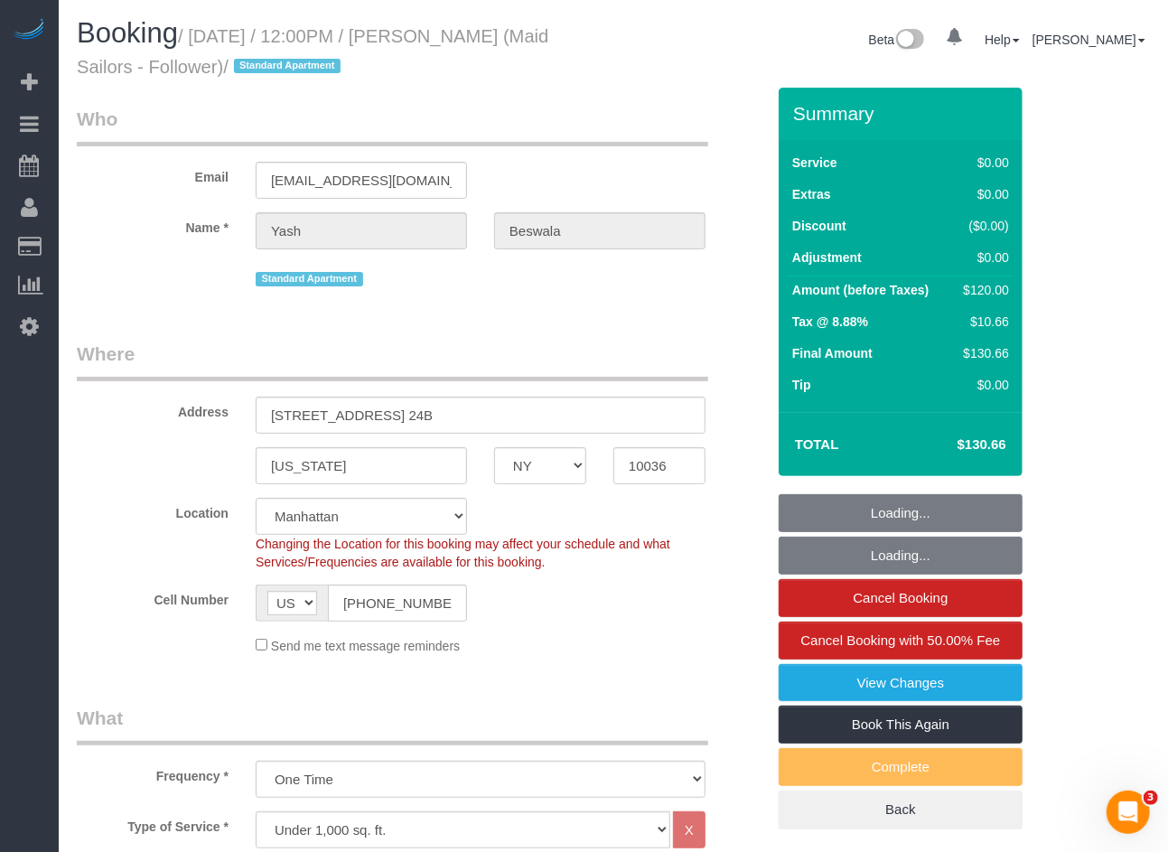
select select "object:913"
select select "string:stripe-pm_1RydBn4VGloSiKo7z8hn8fv2"
select select "spot1"
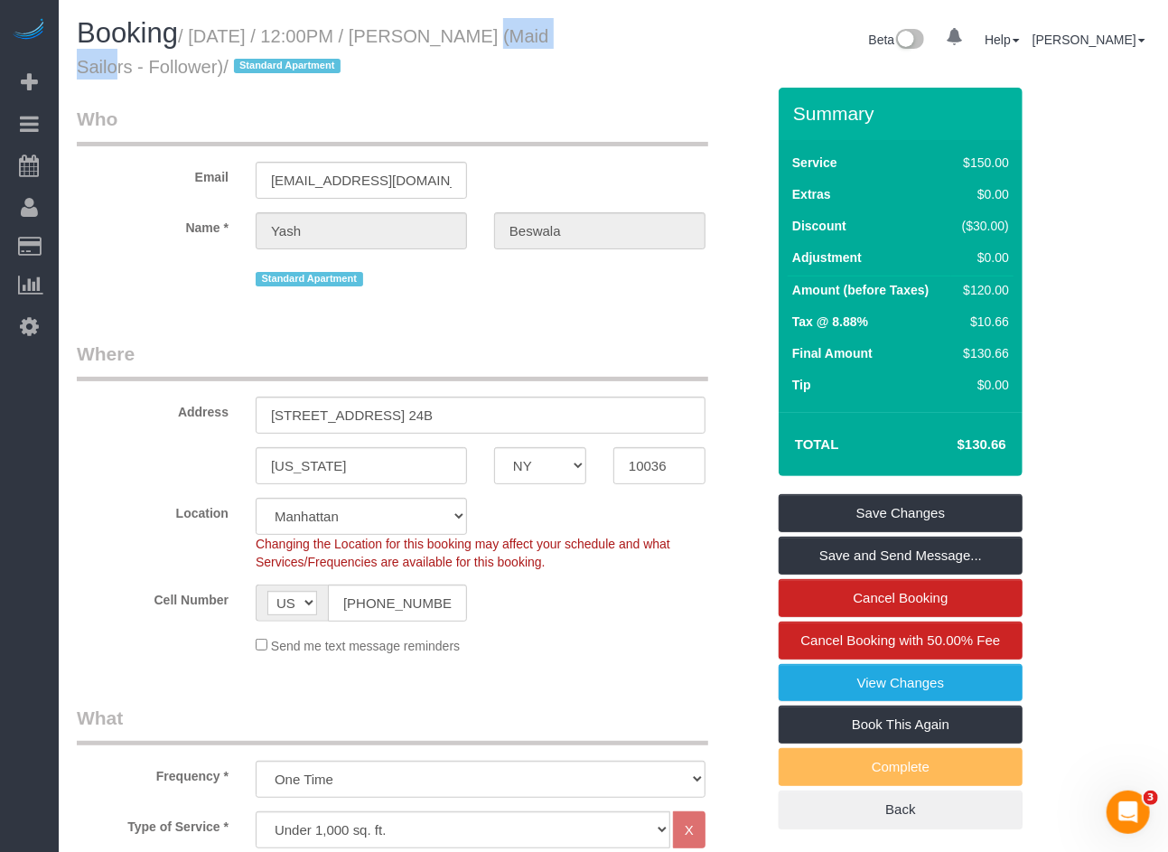
drag, startPoint x: 582, startPoint y: 36, endPoint x: 448, endPoint y: 40, distance: 133.8
click at [448, 40] on h1 "Booking / August 22, 2025 / 12:00PM / Yash Beswala (Maid Sailors - Follower) / …" at bounding box center [338, 48] width 523 height 61
click at [447, 40] on small "/ August 22, 2025 / 12:00PM / Yash Beswala (Maid Sailors - Follower) / Standard…" at bounding box center [313, 51] width 472 height 51
drag, startPoint x: 446, startPoint y: 40, endPoint x: 576, endPoint y: 42, distance: 129.2
click at [576, 42] on h1 "Booking / August 22, 2025 / 12:00PM / Yash Beswala (Maid Sailors - Follower) / …" at bounding box center [338, 48] width 523 height 61
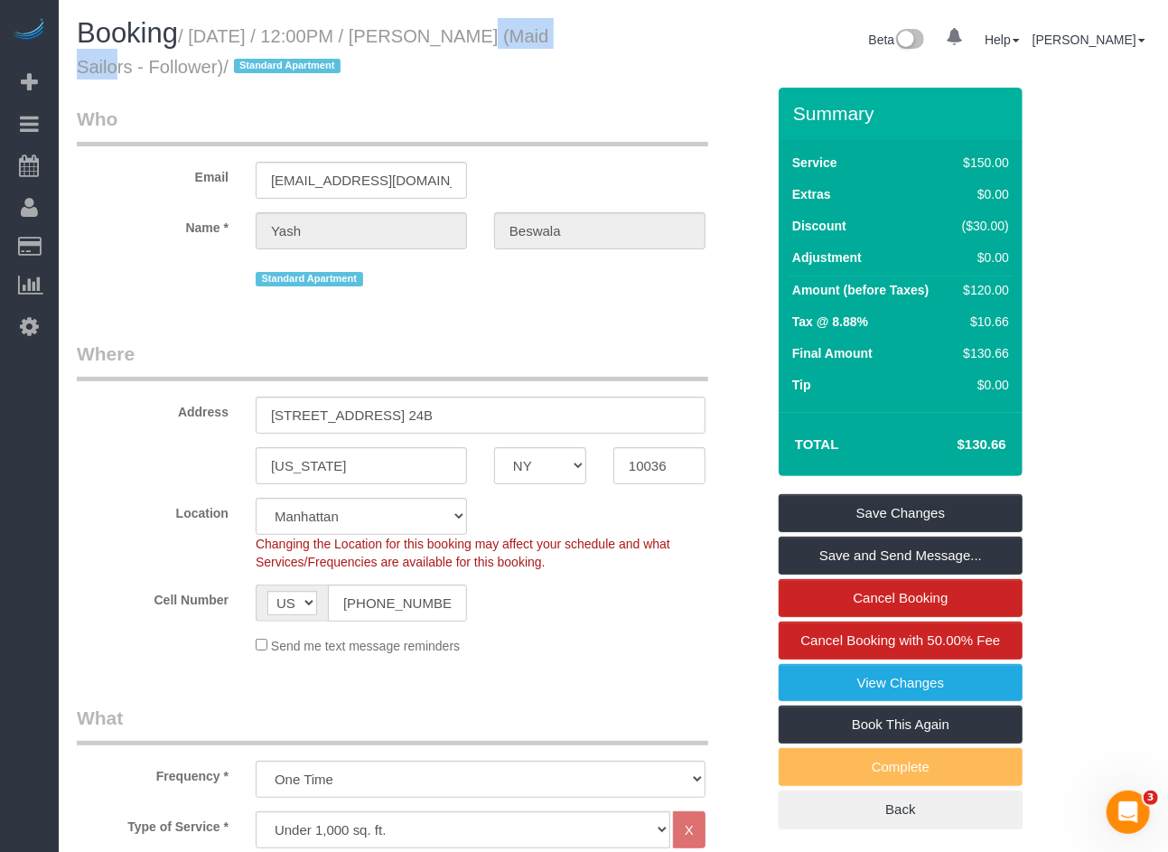
copy small "Yash Beswala"
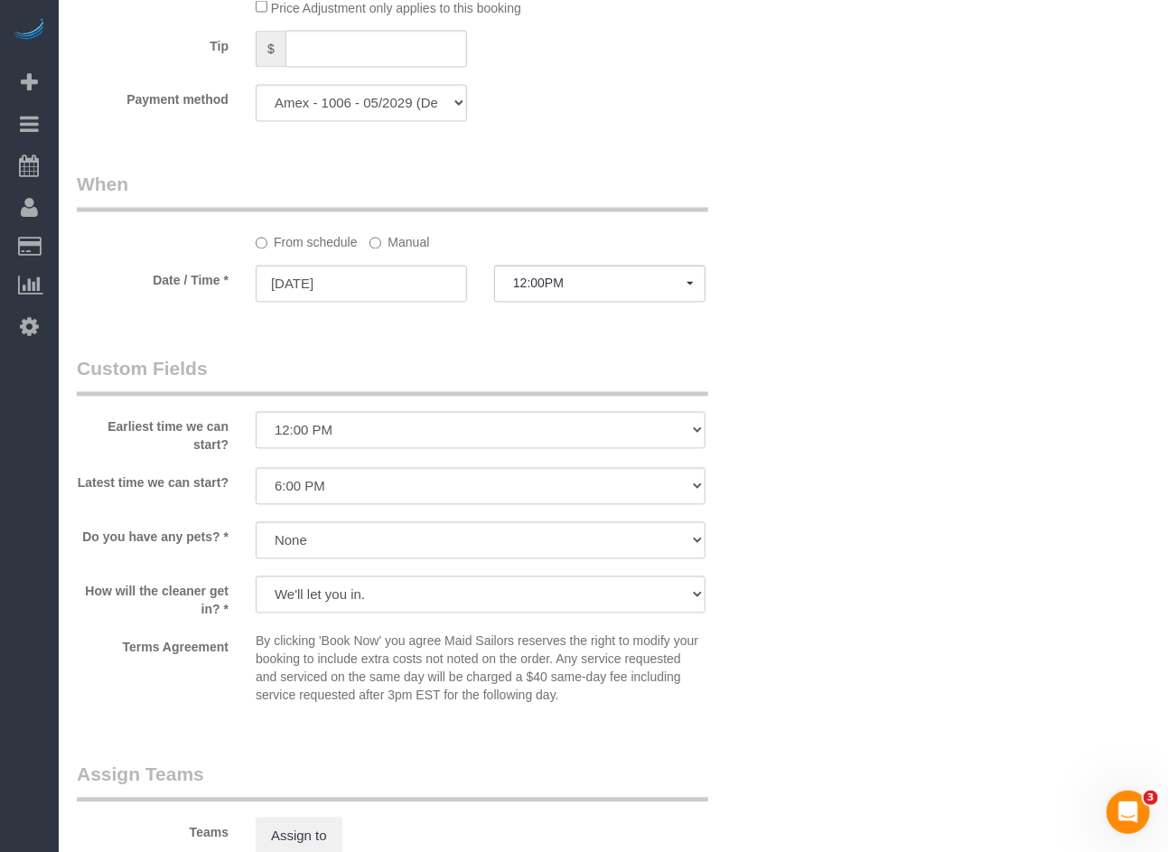
scroll to position [1701, 0]
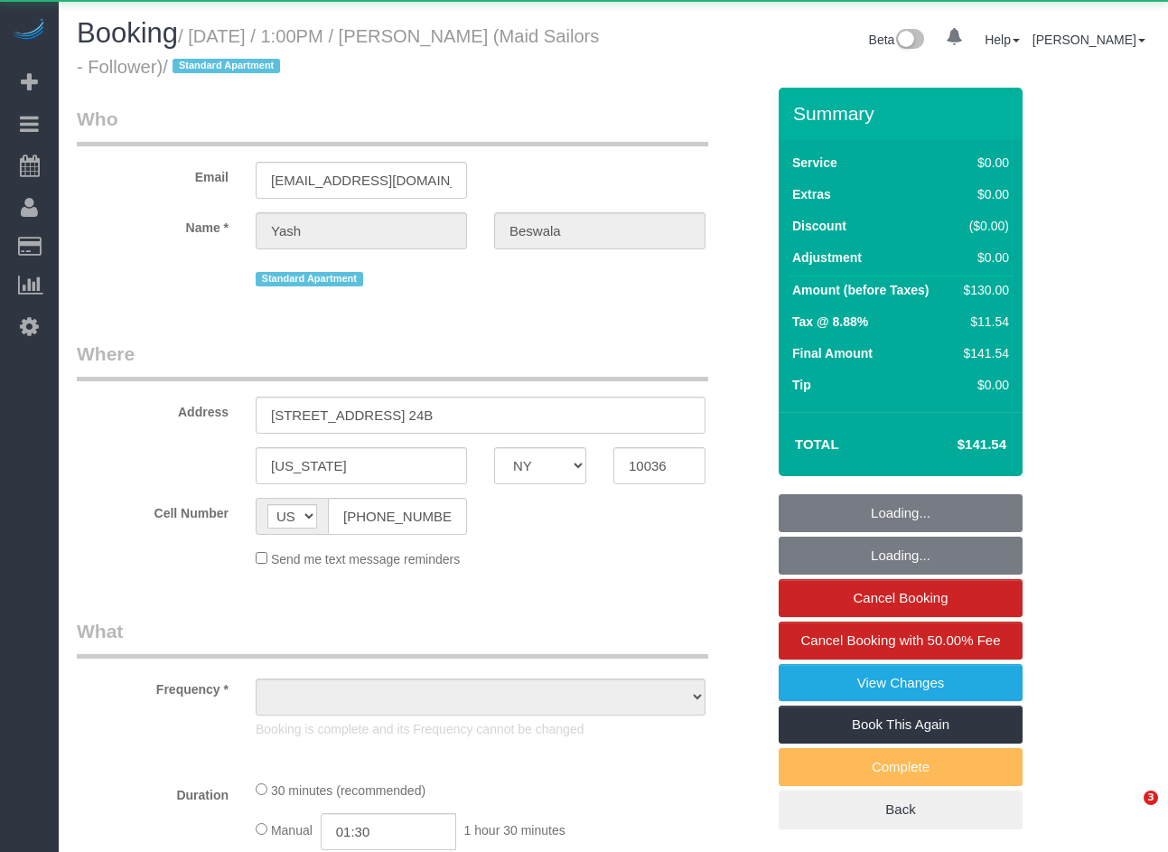
select select "NY"
select select "object:879"
select select "number:58"
select select "number:76"
select select "number:15"
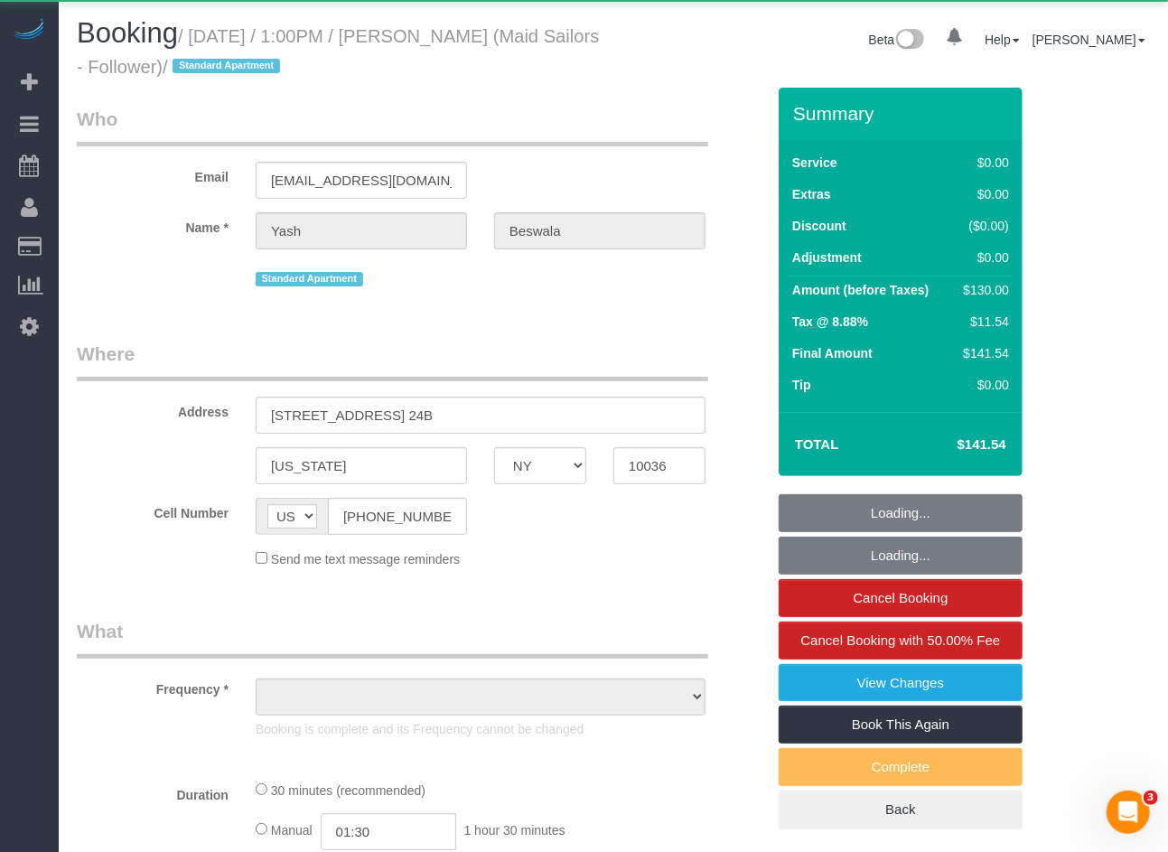
select select "number:6"
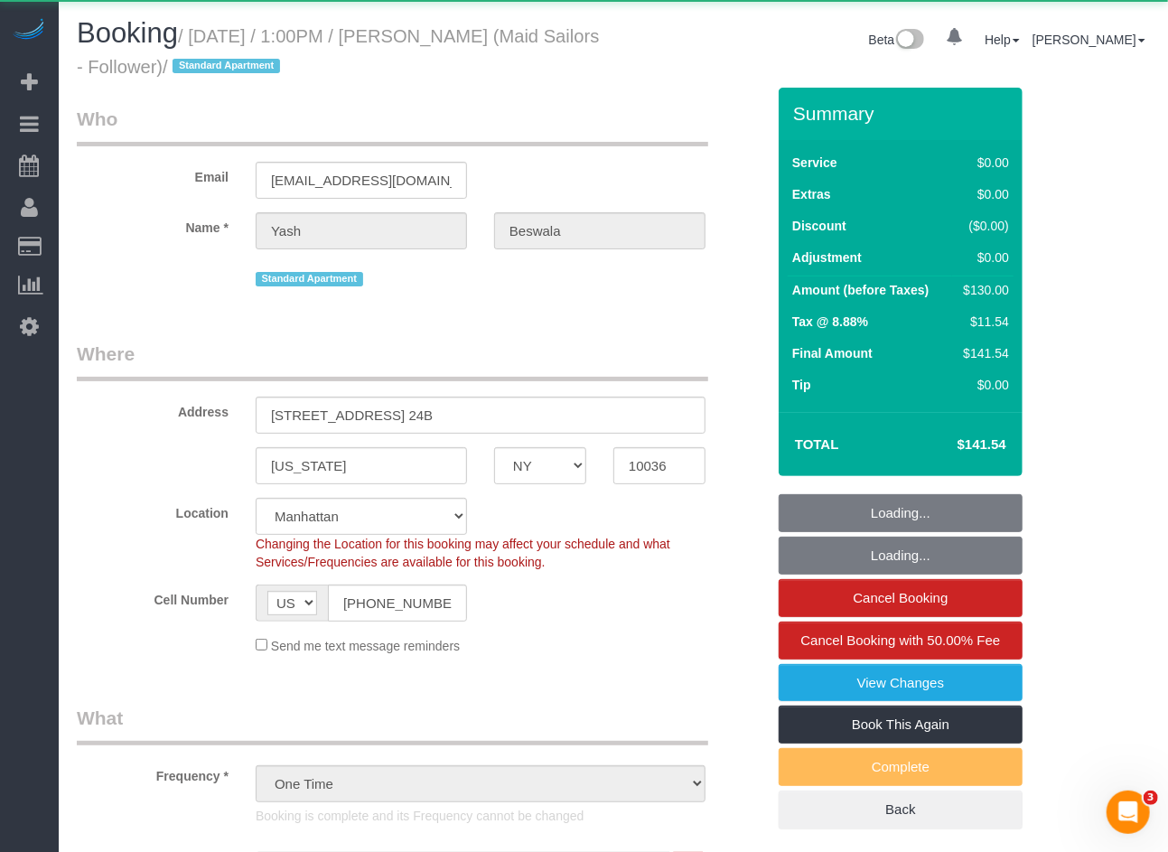
select select "object:1339"
select select "string:stripe-pm_1Re0y94VGloSiKo7qV8b1vbM"
select select "spot1"
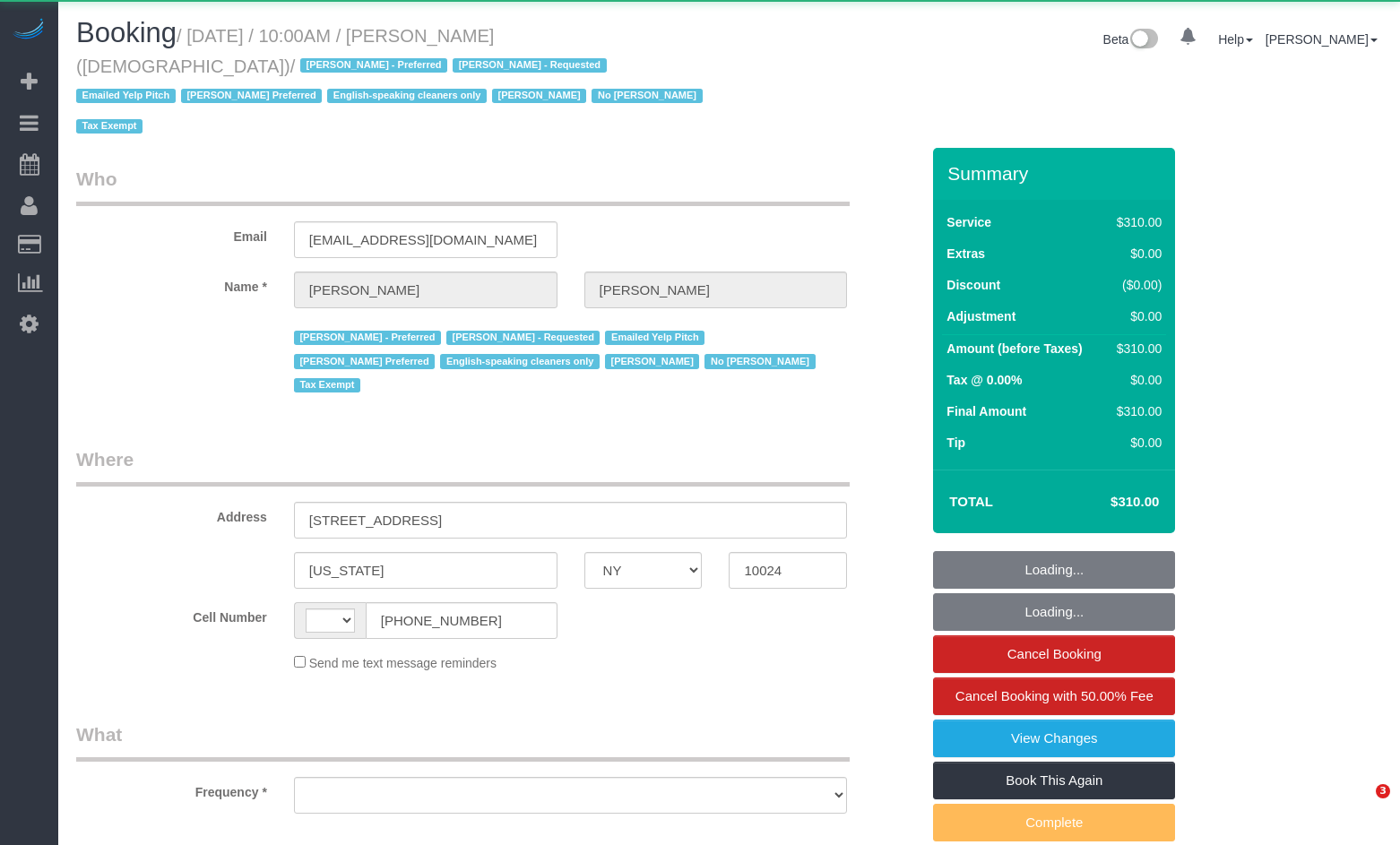
select select "NY"
select select "string:[GEOGRAPHIC_DATA]"
select select "object:783"
select select "300"
select select "number:89"
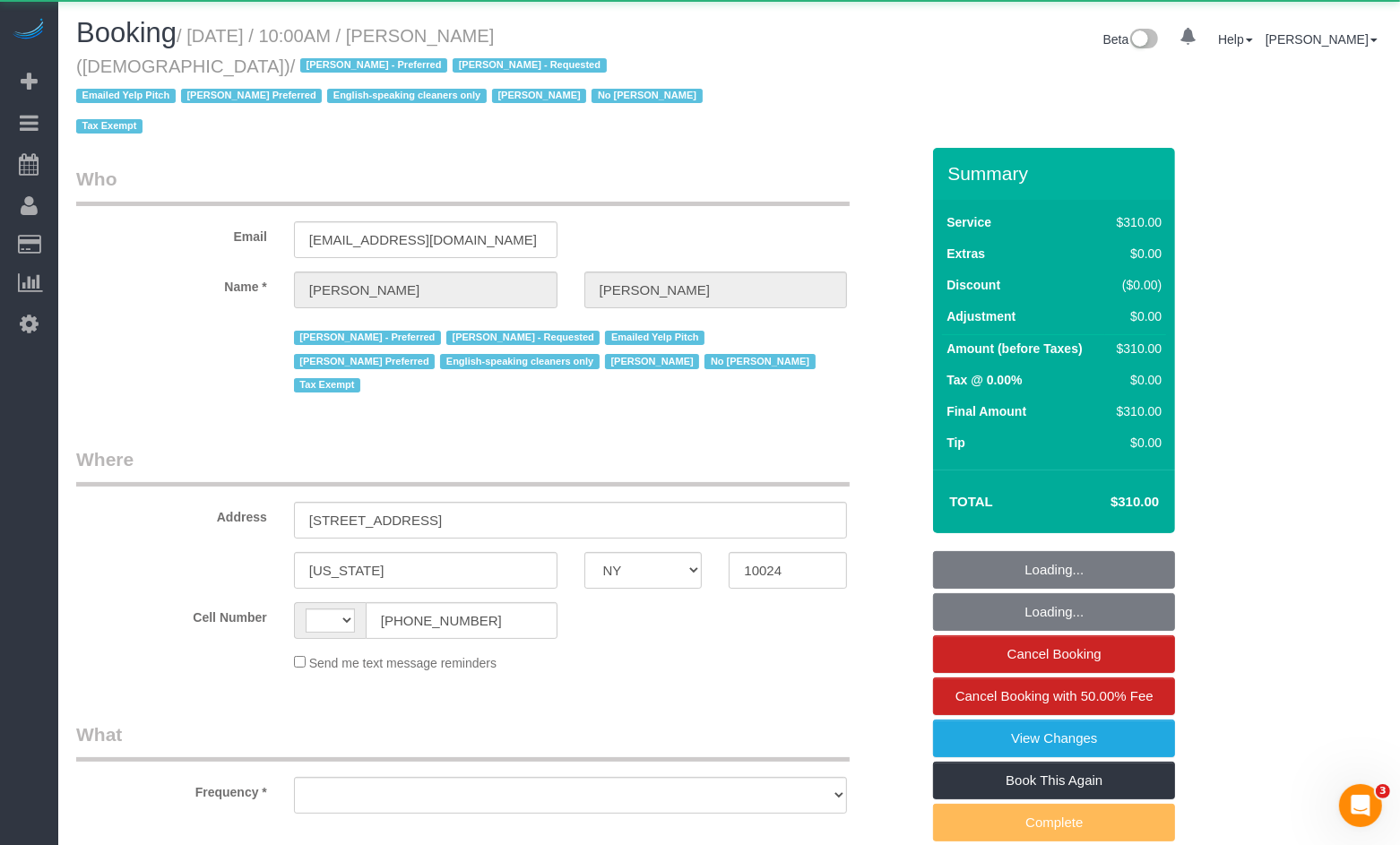
select select "number:90"
select select "number:15"
select select "number:7"
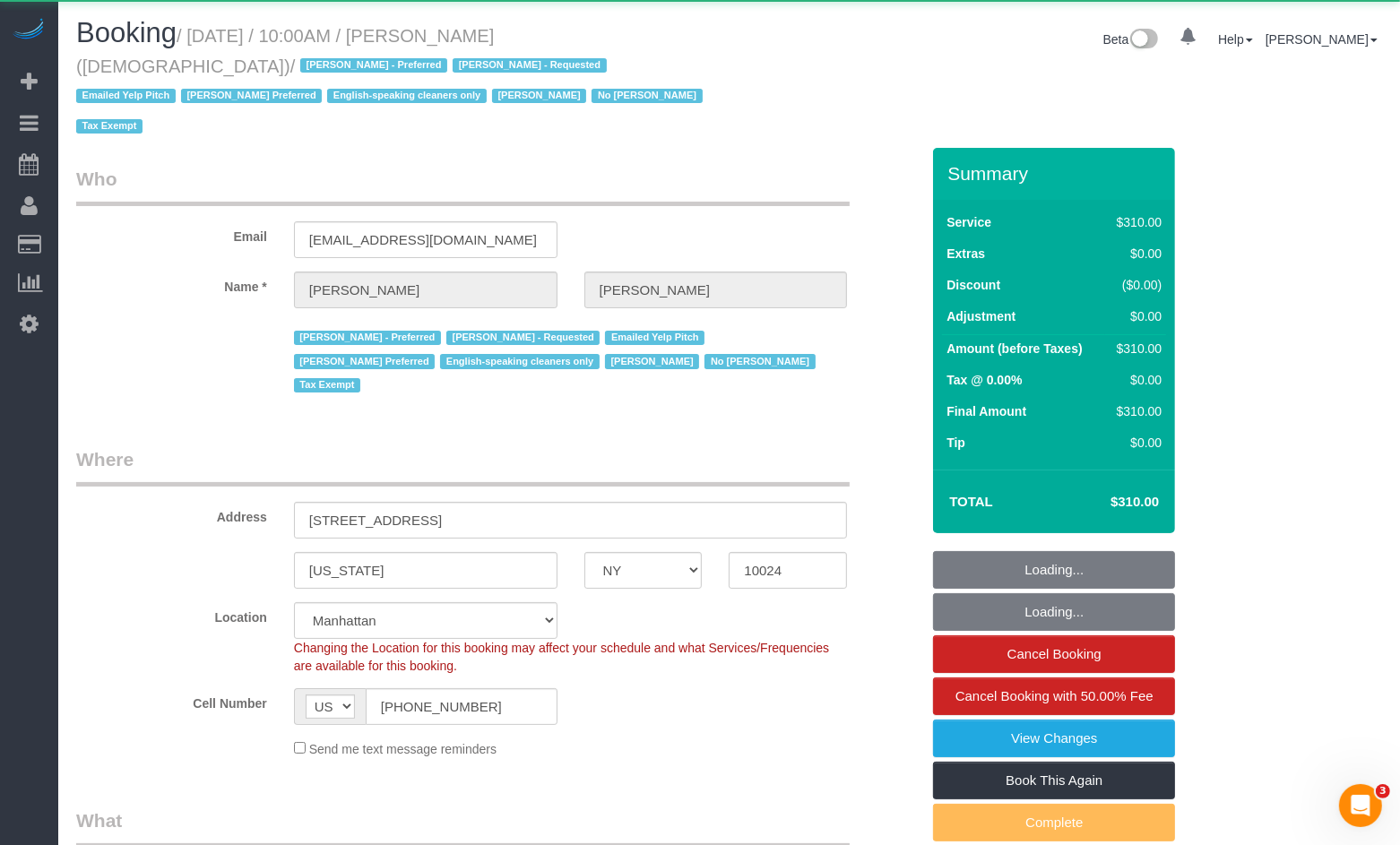
select select "object:856"
select select "spot1"
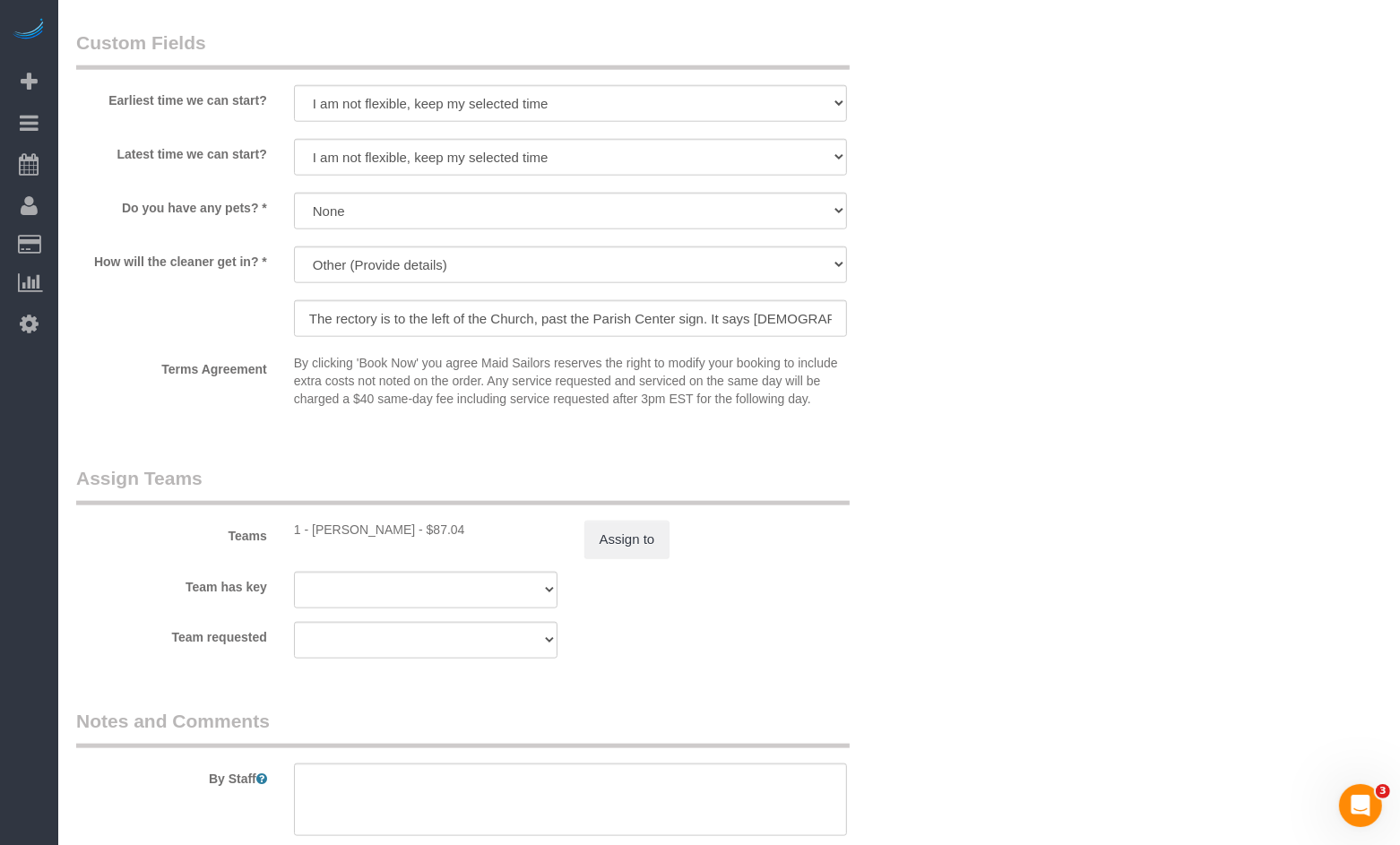
scroll to position [1707, 0]
